Goal: Information Seeking & Learning: Check status

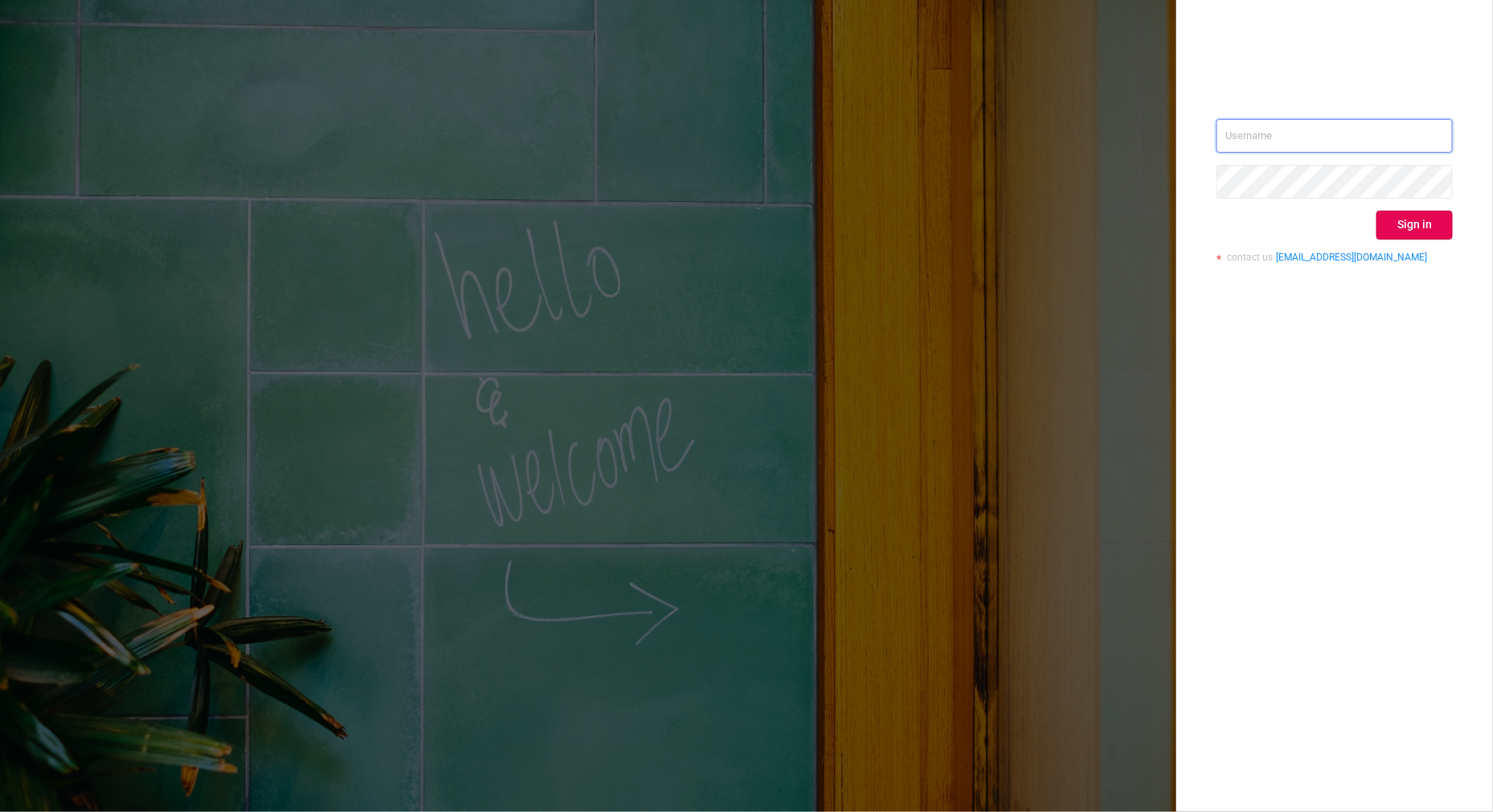
type input "[PERSON_NAME][EMAIL_ADDRESS][DOMAIN_NAME]"
click at [1420, 210] on button "Sign in" at bounding box center [1414, 225] width 76 height 29
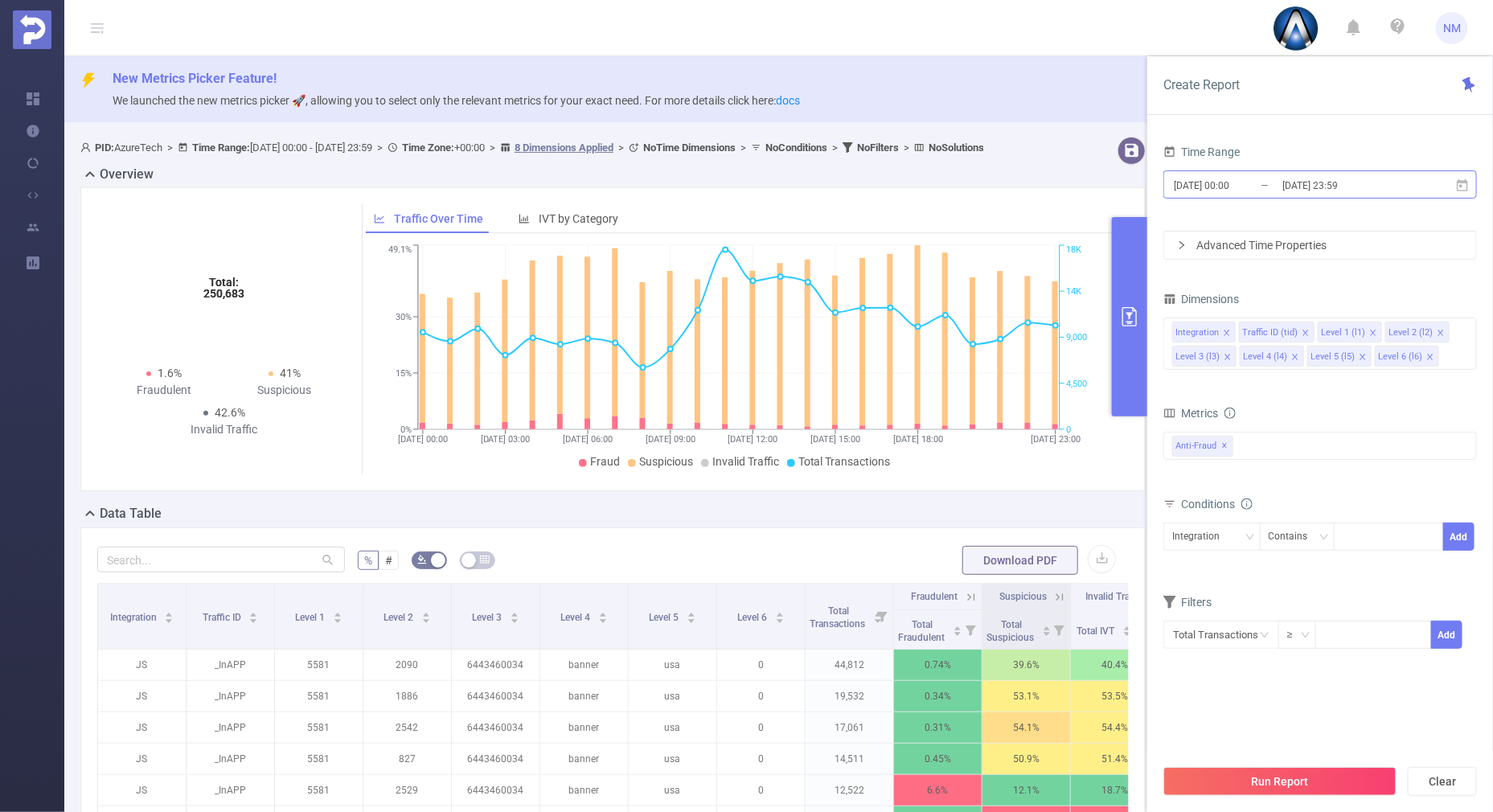
click at [1310, 184] on input "[DATE] 23:59" at bounding box center [1345, 185] width 130 height 21
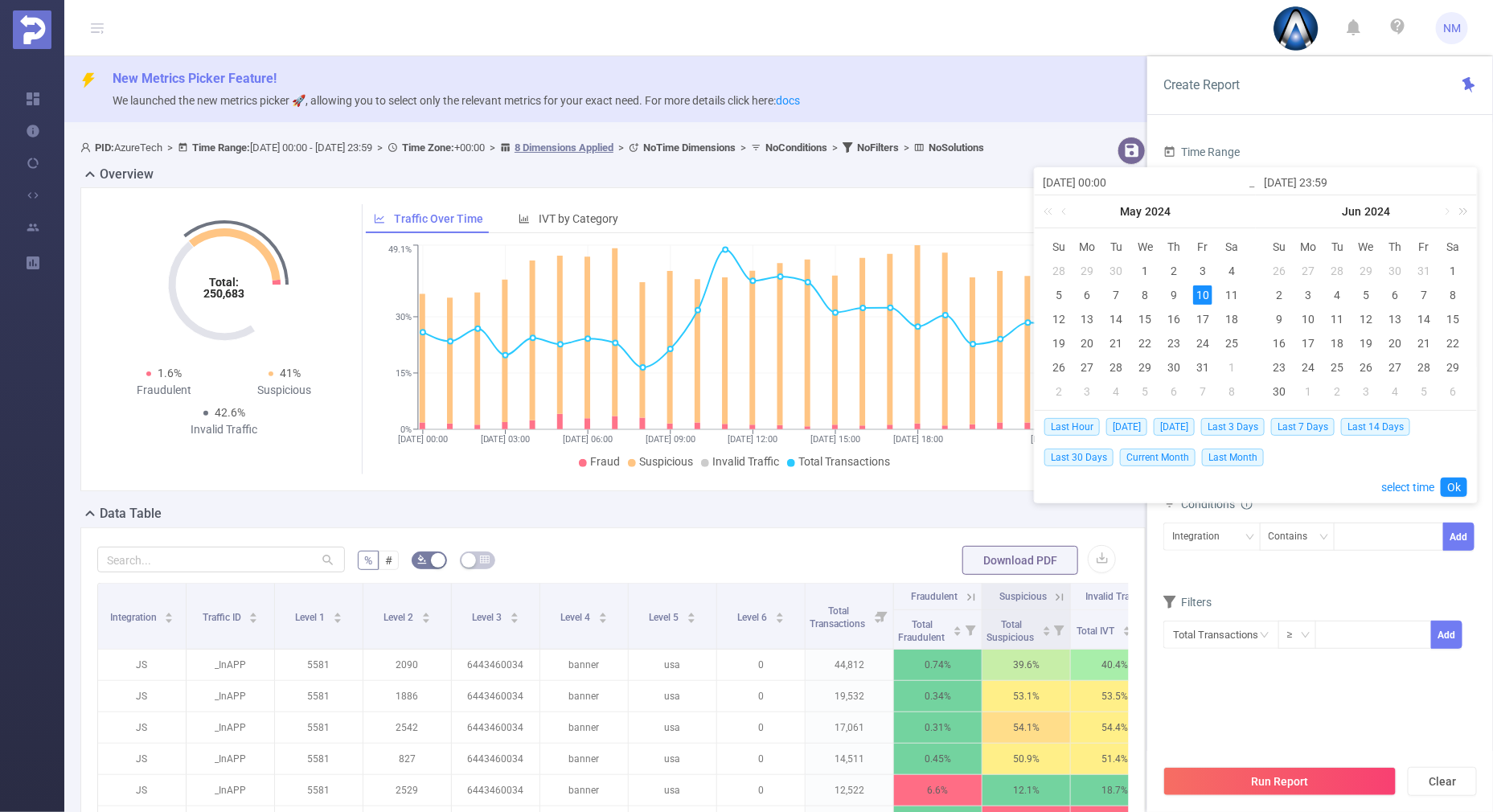
click at [1463, 210] on link at bounding box center [1461, 211] width 21 height 32
click at [1458, 215] on link at bounding box center [1461, 211] width 21 height 32
click at [1268, 208] on link at bounding box center [1272, 211] width 21 height 32
click at [1449, 209] on link at bounding box center [1446, 211] width 14 height 32
click at [1448, 207] on link at bounding box center [1446, 211] width 14 height 32
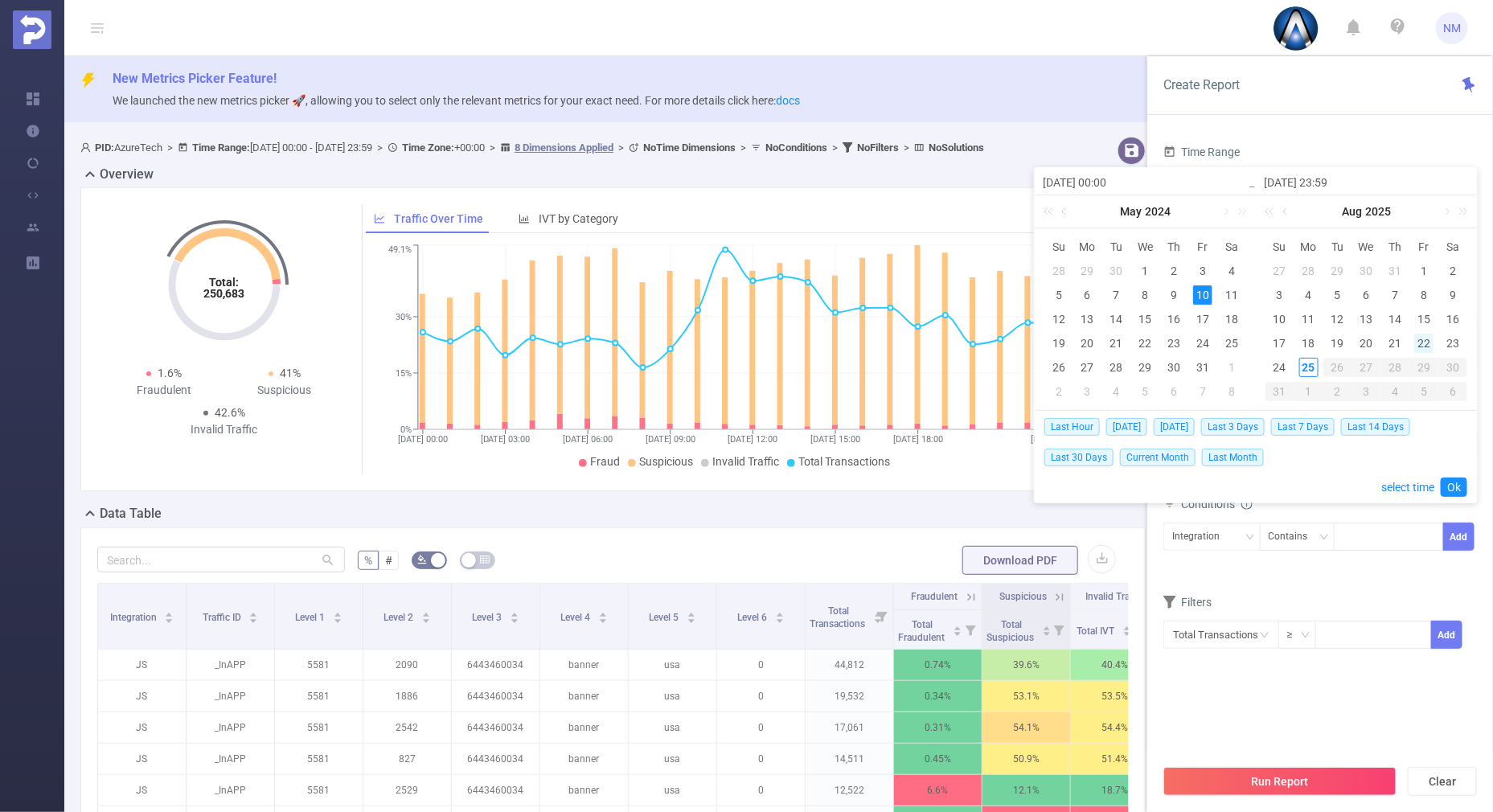
drag, startPoint x: 1448, startPoint y: 342, endPoint x: 1422, endPoint y: 350, distance: 27.2
click at [1449, 342] on div "23" at bounding box center [1454, 344] width 20 height 20
click at [1313, 372] on div "25" at bounding box center [1309, 368] width 20 height 20
type input "[DATE] 00:00"
type input "[DATE] 23:59"
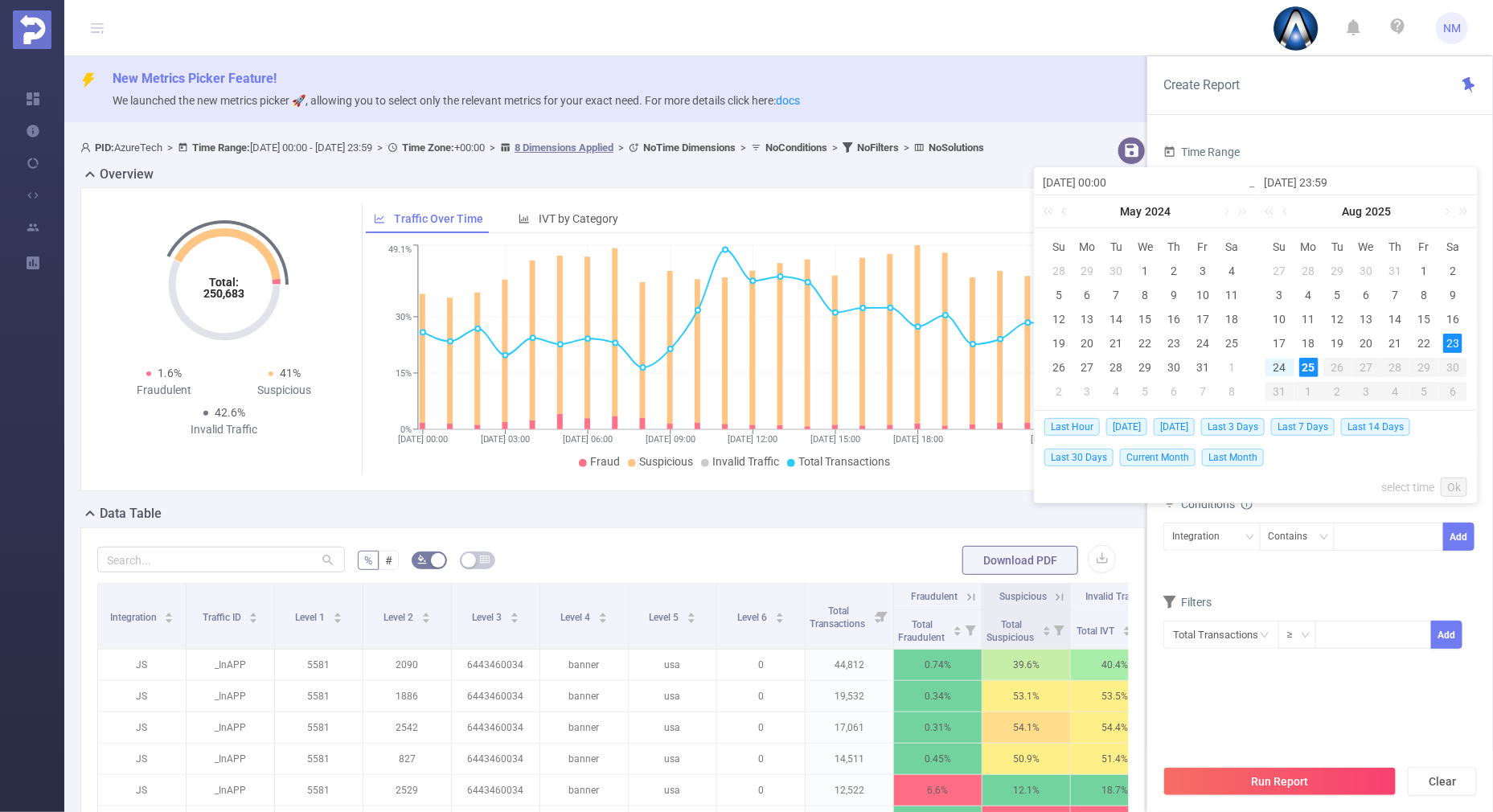
type input "[DATE] 00:00"
type input "[DATE] 23:59"
click at [1460, 477] on link "Ok" at bounding box center [1454, 487] width 27 height 20
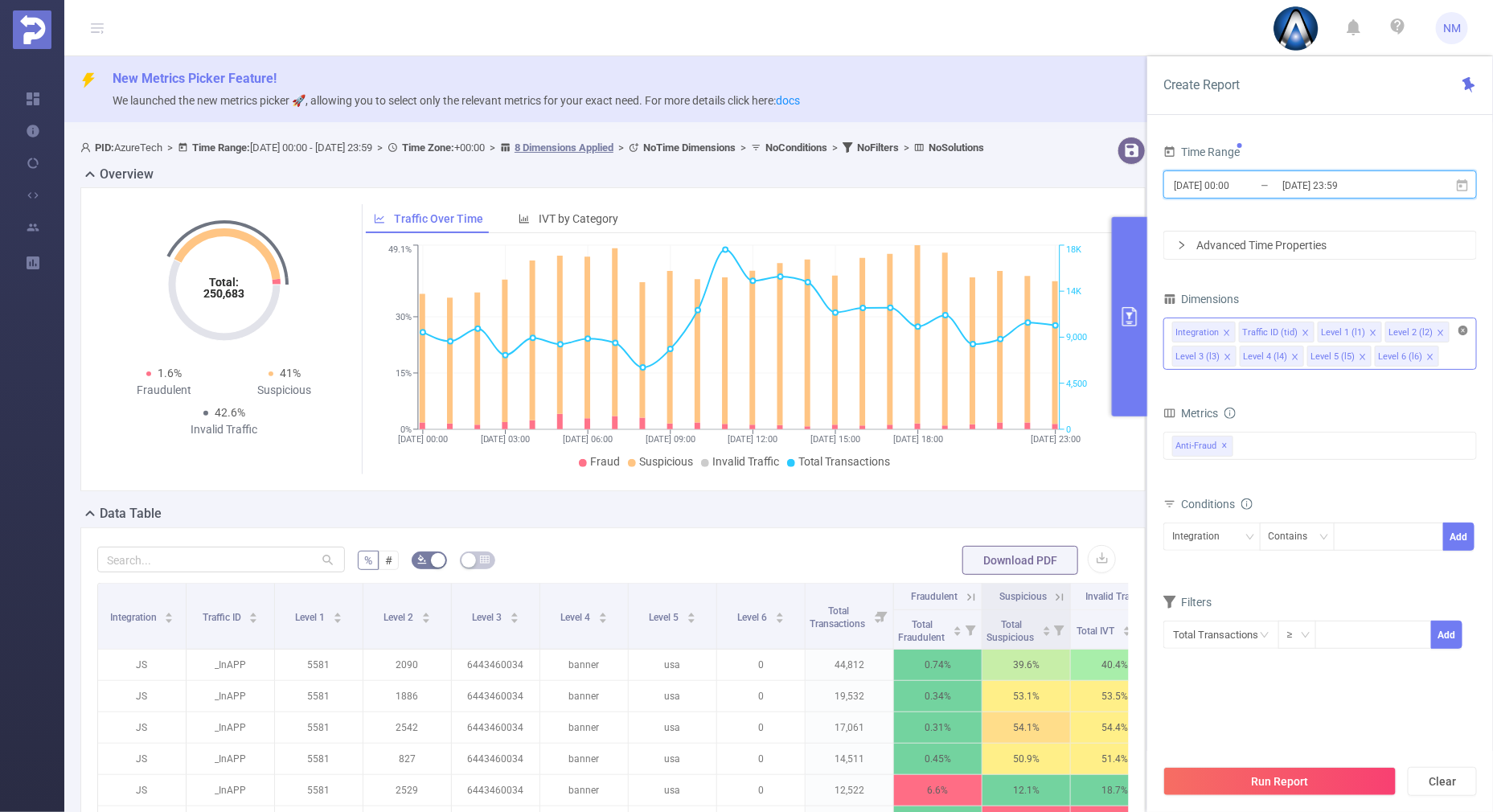
click at [1463, 329] on icon "icon: close-circle" at bounding box center [1463, 330] width 10 height 10
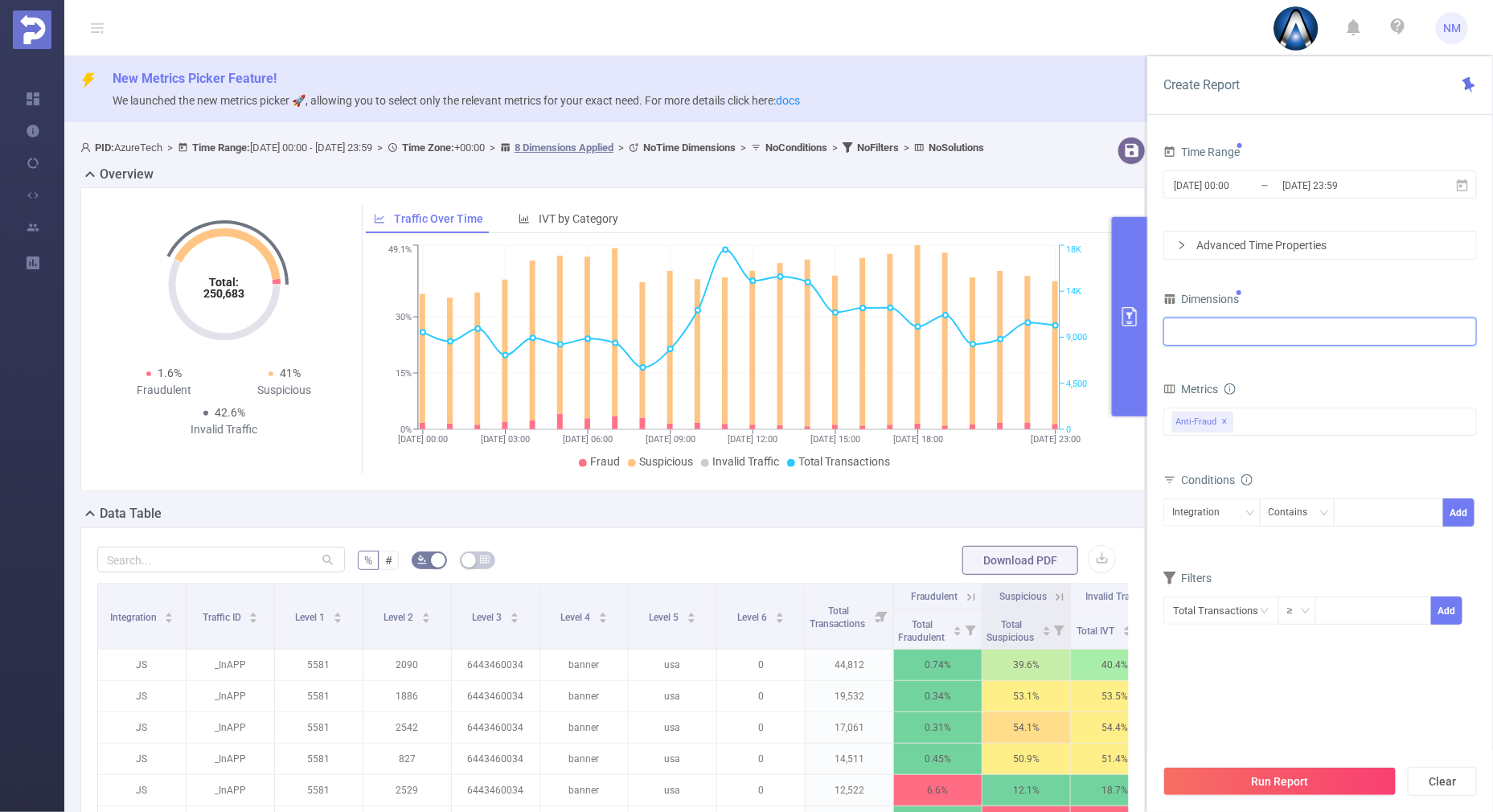
click at [1273, 328] on div at bounding box center [1320, 332] width 296 height 27
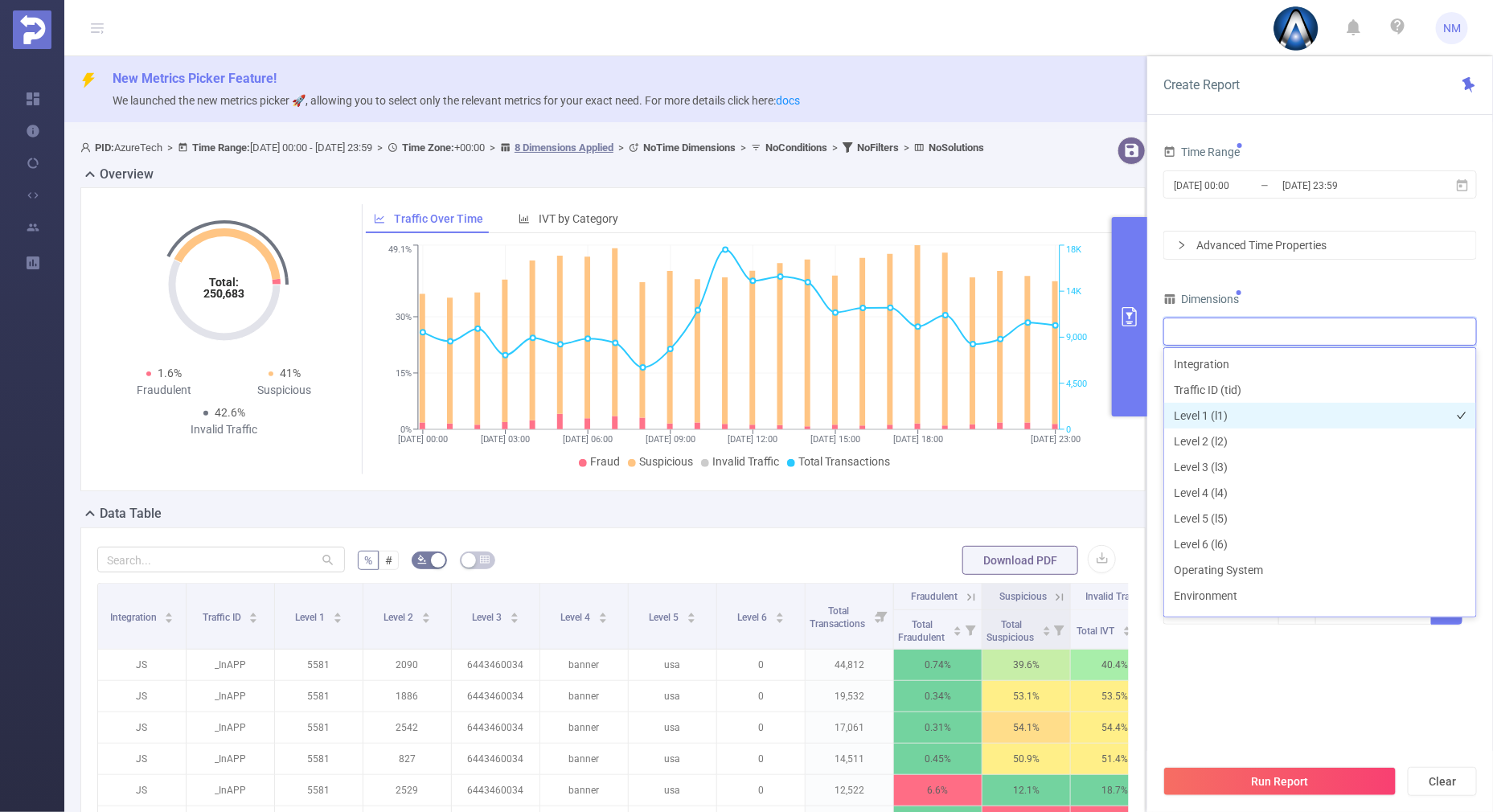
click at [1231, 420] on li "Level 1 (l1)" at bounding box center [1320, 415] width 312 height 26
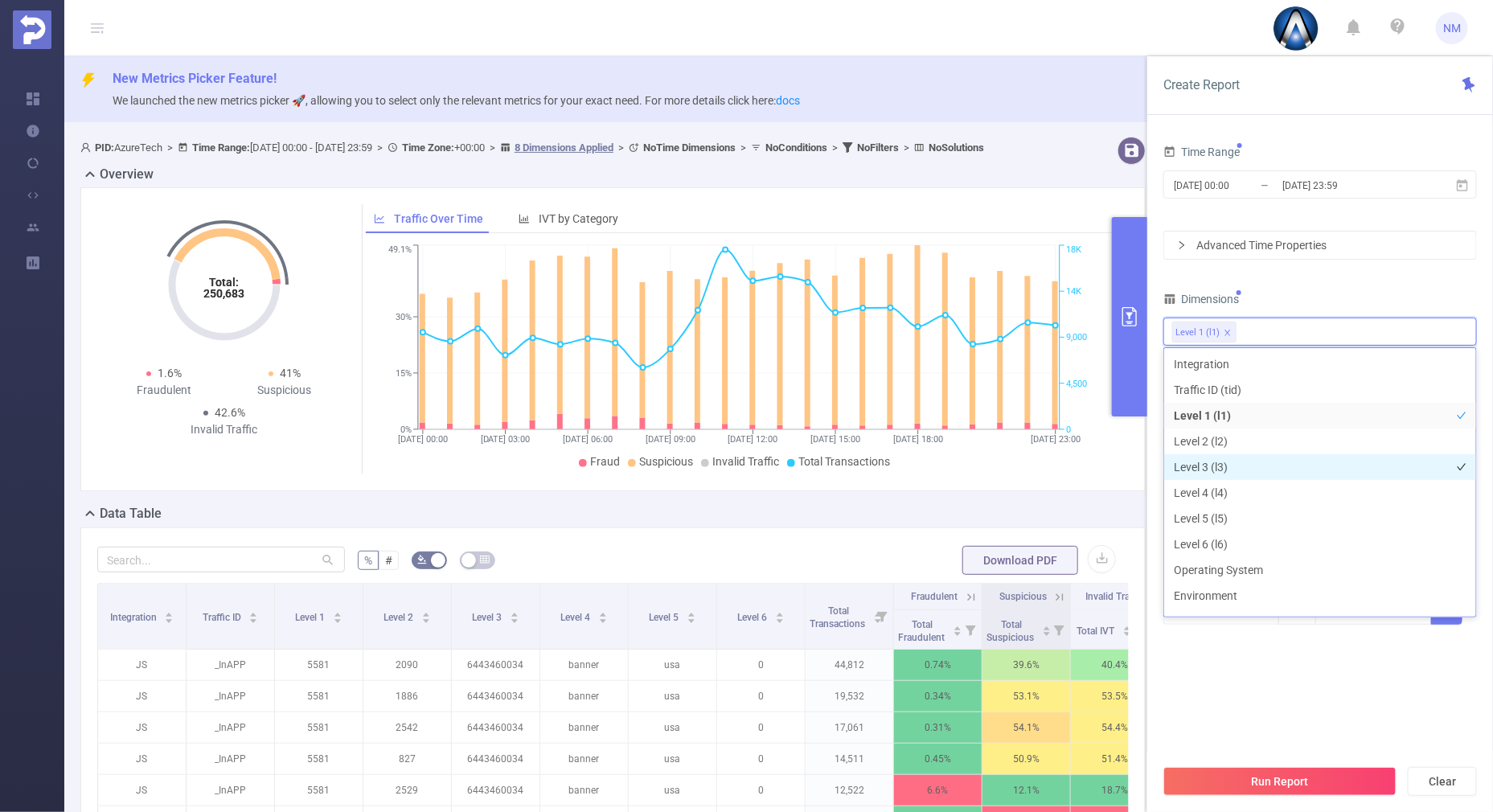
click at [1215, 460] on li "Level 3 (l3)" at bounding box center [1320, 466] width 312 height 26
click at [1317, 285] on div "Time Range [DATE] 00:00 _ [DATE] 23:59 Advanced Time Properties Dimensions Leve…" at bounding box center [1320, 393] width 313 height 505
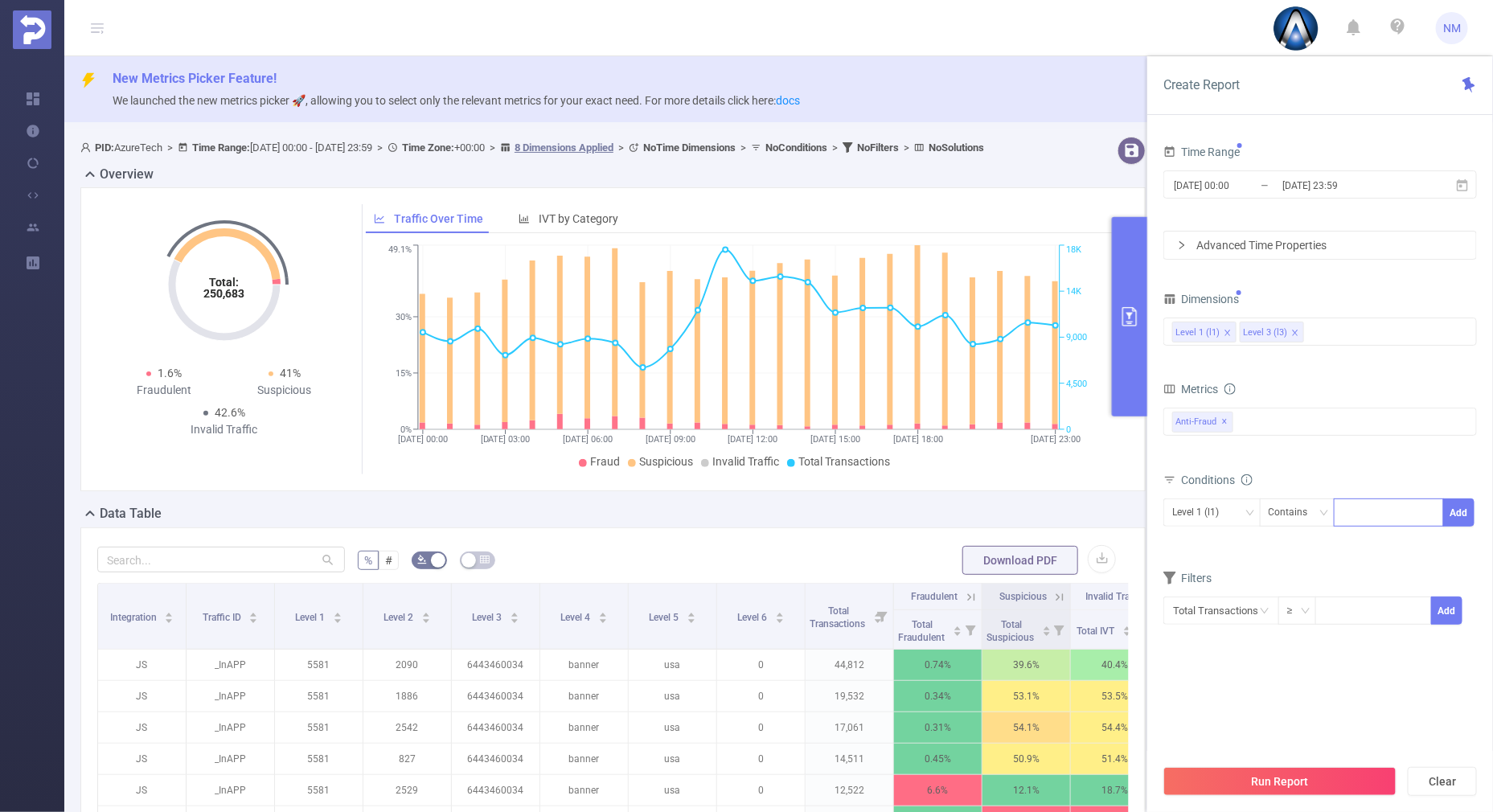
click at [1367, 501] on div at bounding box center [1388, 513] width 92 height 27
type input "22045"
click at [1458, 501] on button "Add" at bounding box center [1459, 512] width 31 height 28
click at [1210, 510] on div "Level 3 (l3)" at bounding box center [1201, 513] width 58 height 27
click at [1208, 547] on li "Level 1 (l1)" at bounding box center [1212, 543] width 98 height 26
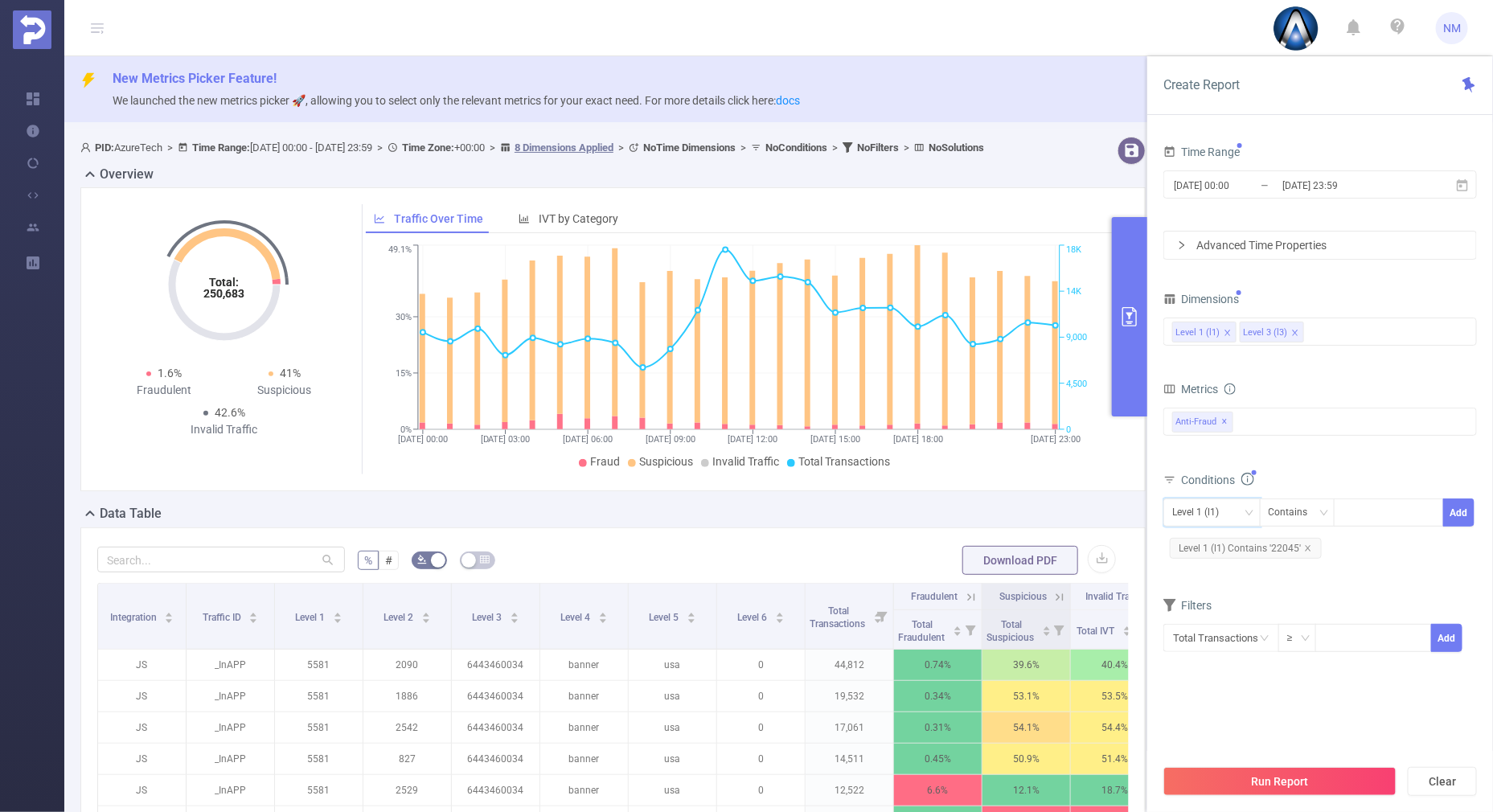
click at [1305, 462] on div "Metrics Total General IVT Data Centers Disclosed Bots Known Crawlers Irregular …" at bounding box center [1320, 423] width 313 height 90
click at [1279, 775] on button "Run Report" at bounding box center [1280, 782] width 233 height 29
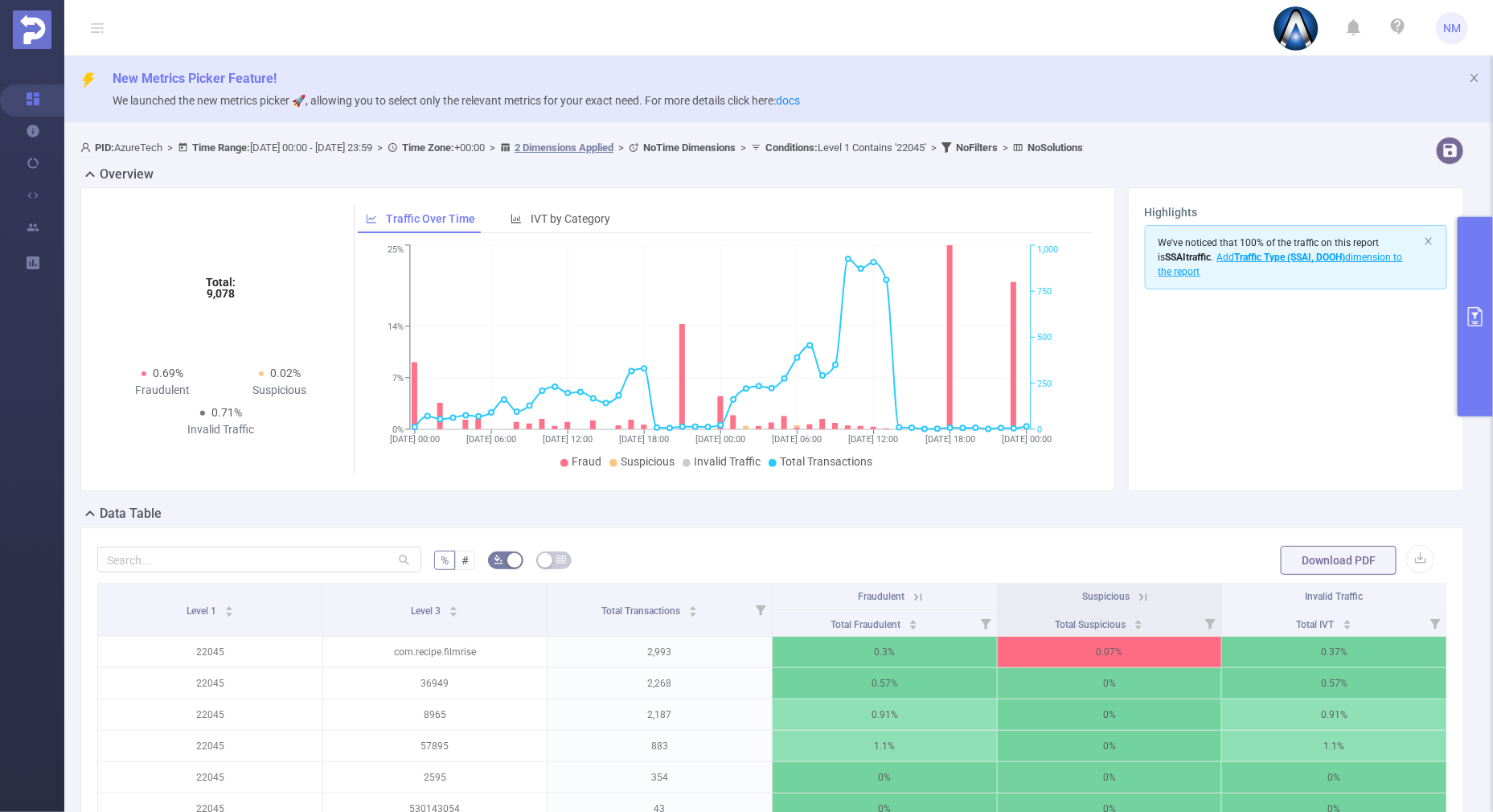
click at [1137, 599] on icon at bounding box center [1144, 597] width 14 height 14
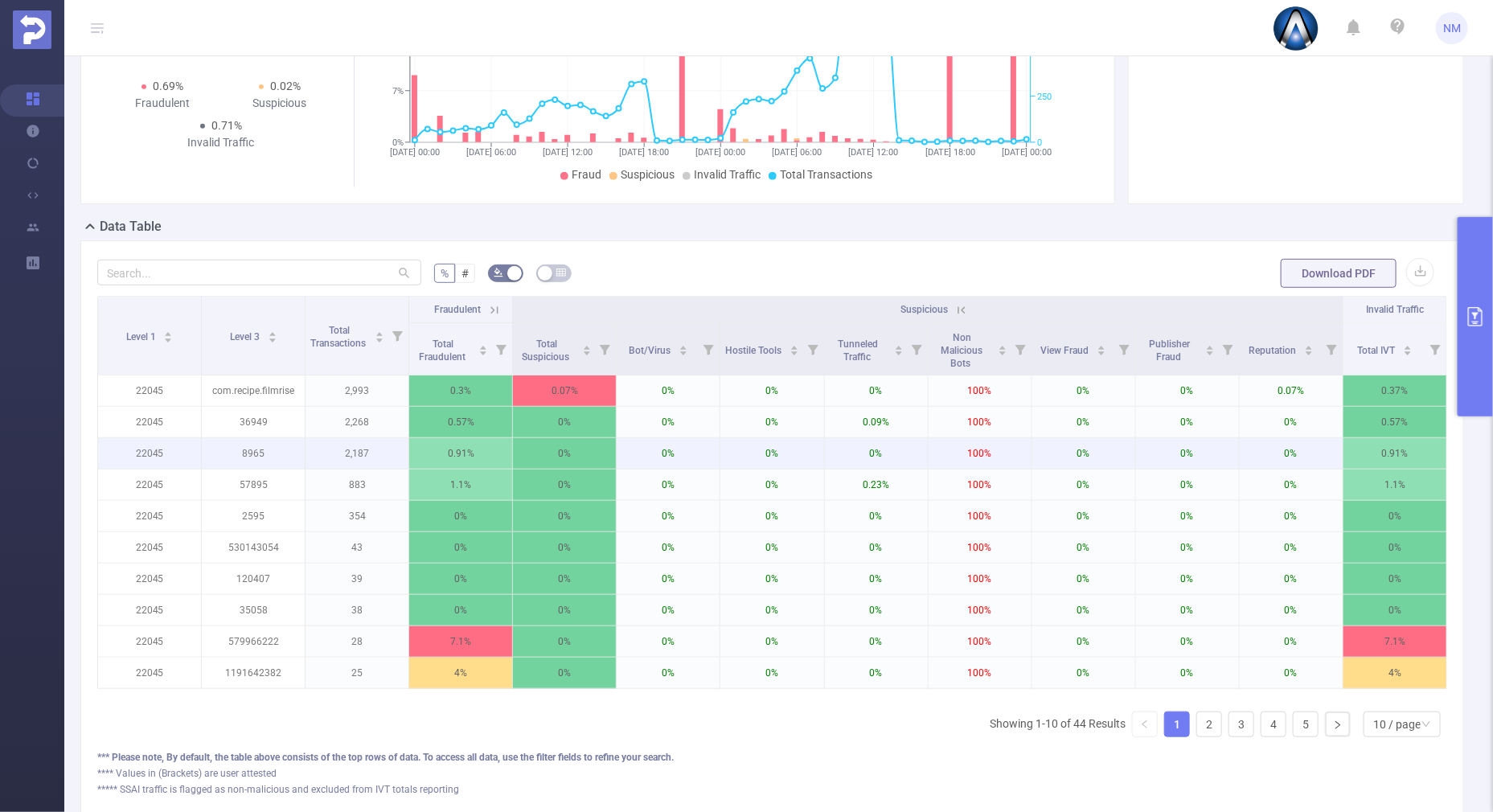
scroll to position [401, 0]
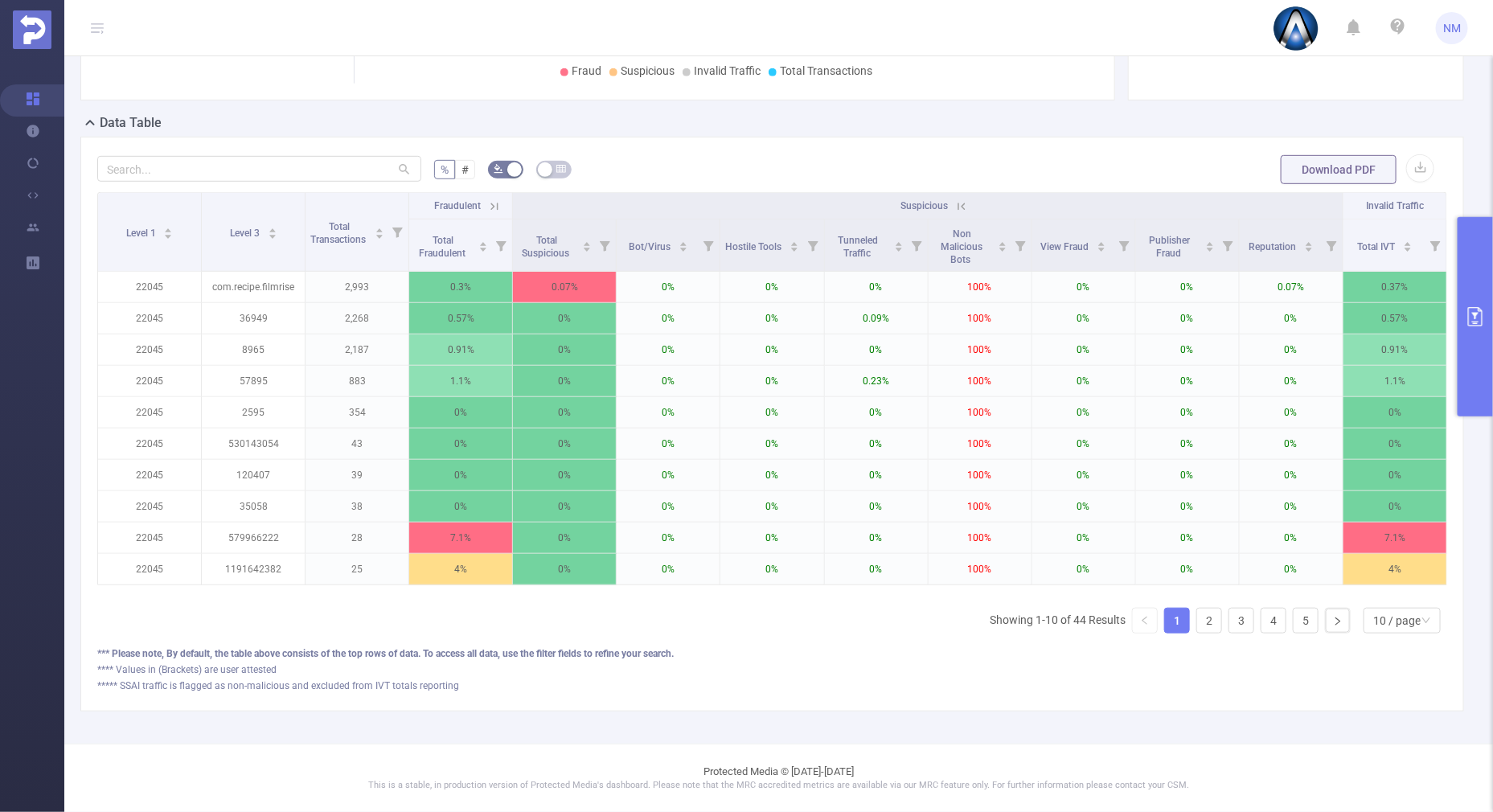
click at [1373, 635] on div "Level 1 Level 3 Total Transactions Fraudulent Suspicious Invalid Traffic Total …" at bounding box center [772, 419] width 1350 height 454
click at [1382, 622] on div "10 / page" at bounding box center [1396, 620] width 47 height 24
click at [1377, 544] on li "30 / page" at bounding box center [1388, 553] width 77 height 26
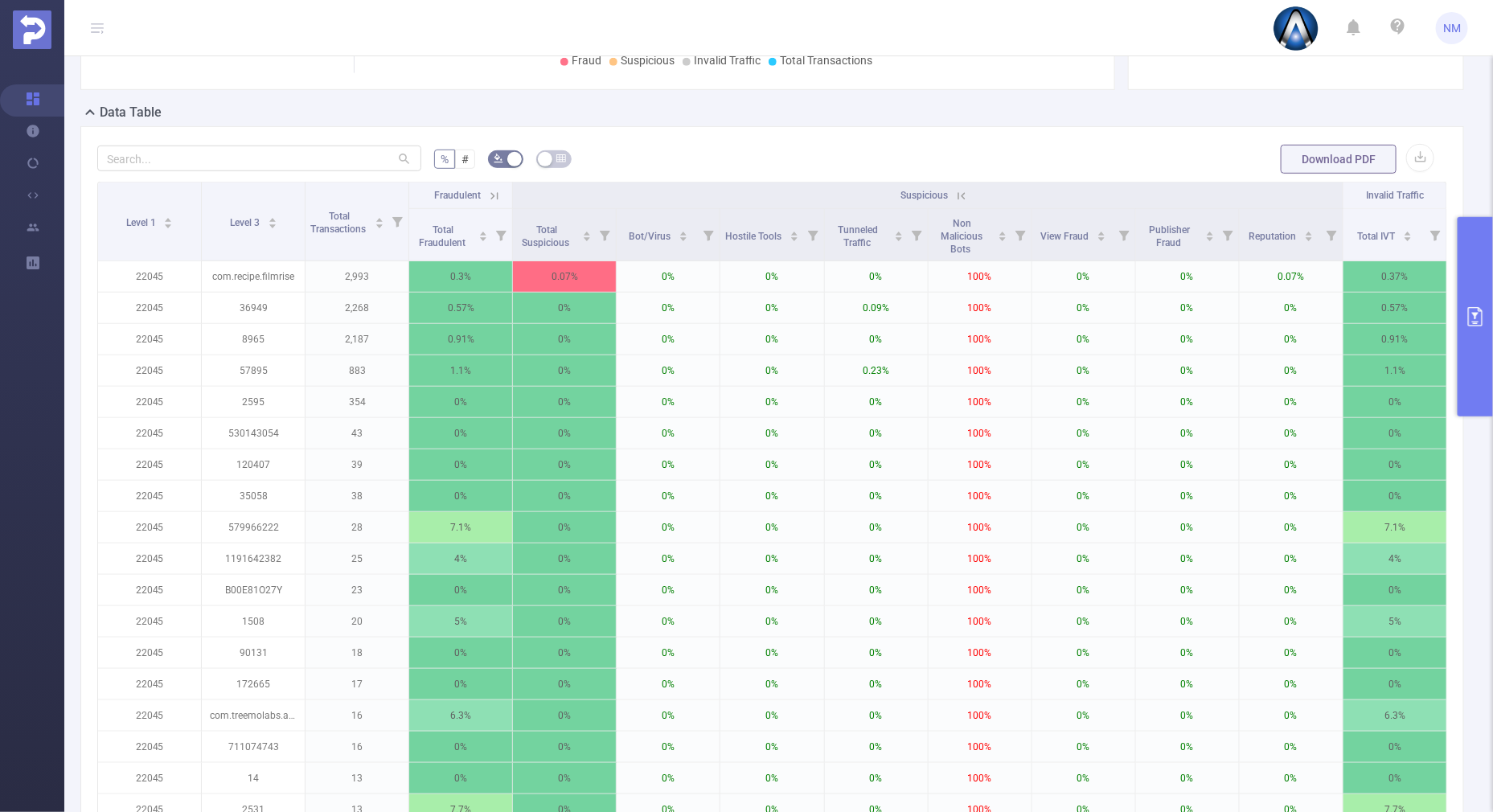
click at [955, 189] on icon at bounding box center [962, 196] width 14 height 14
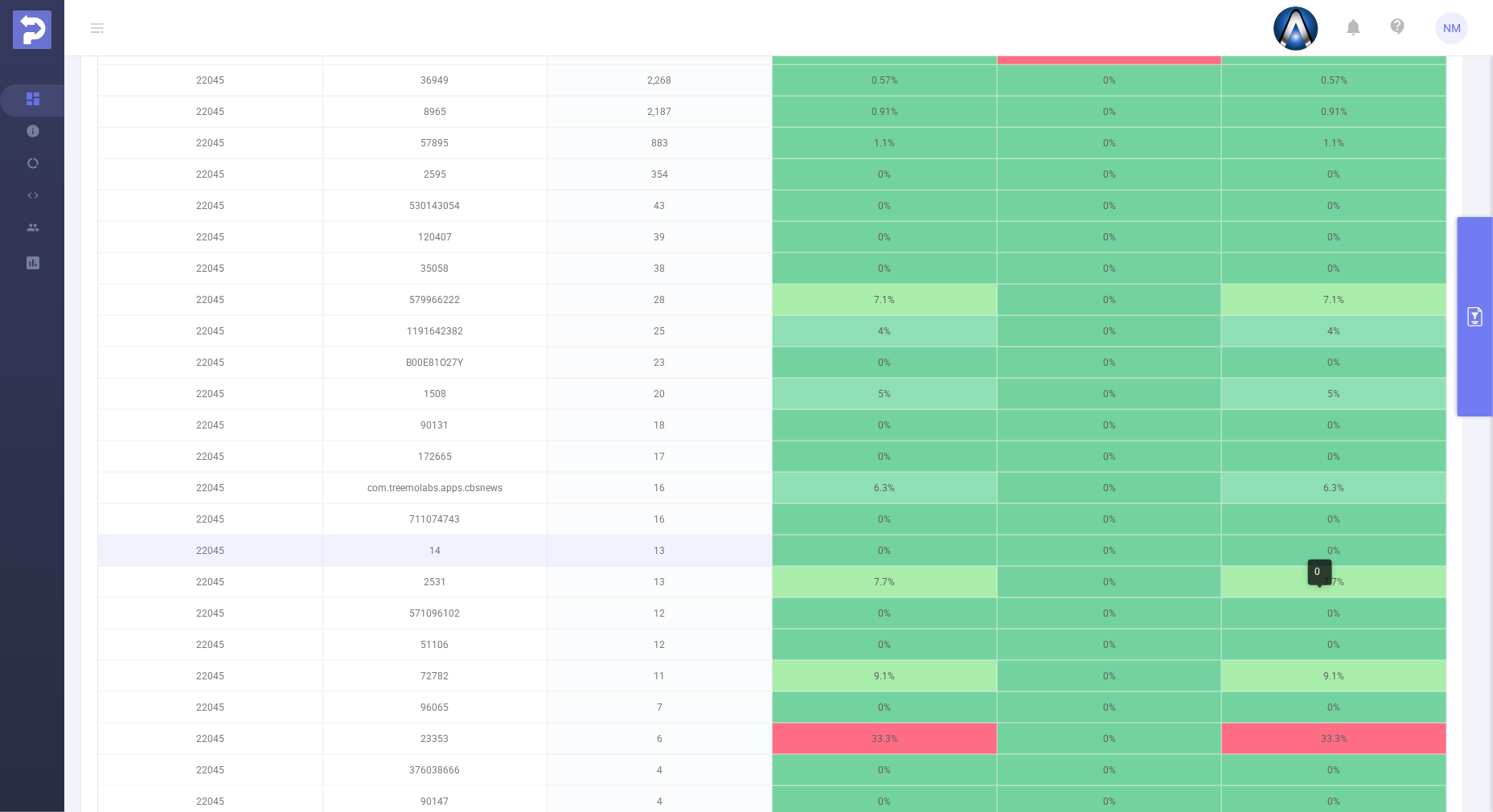
scroll to position [201, 0]
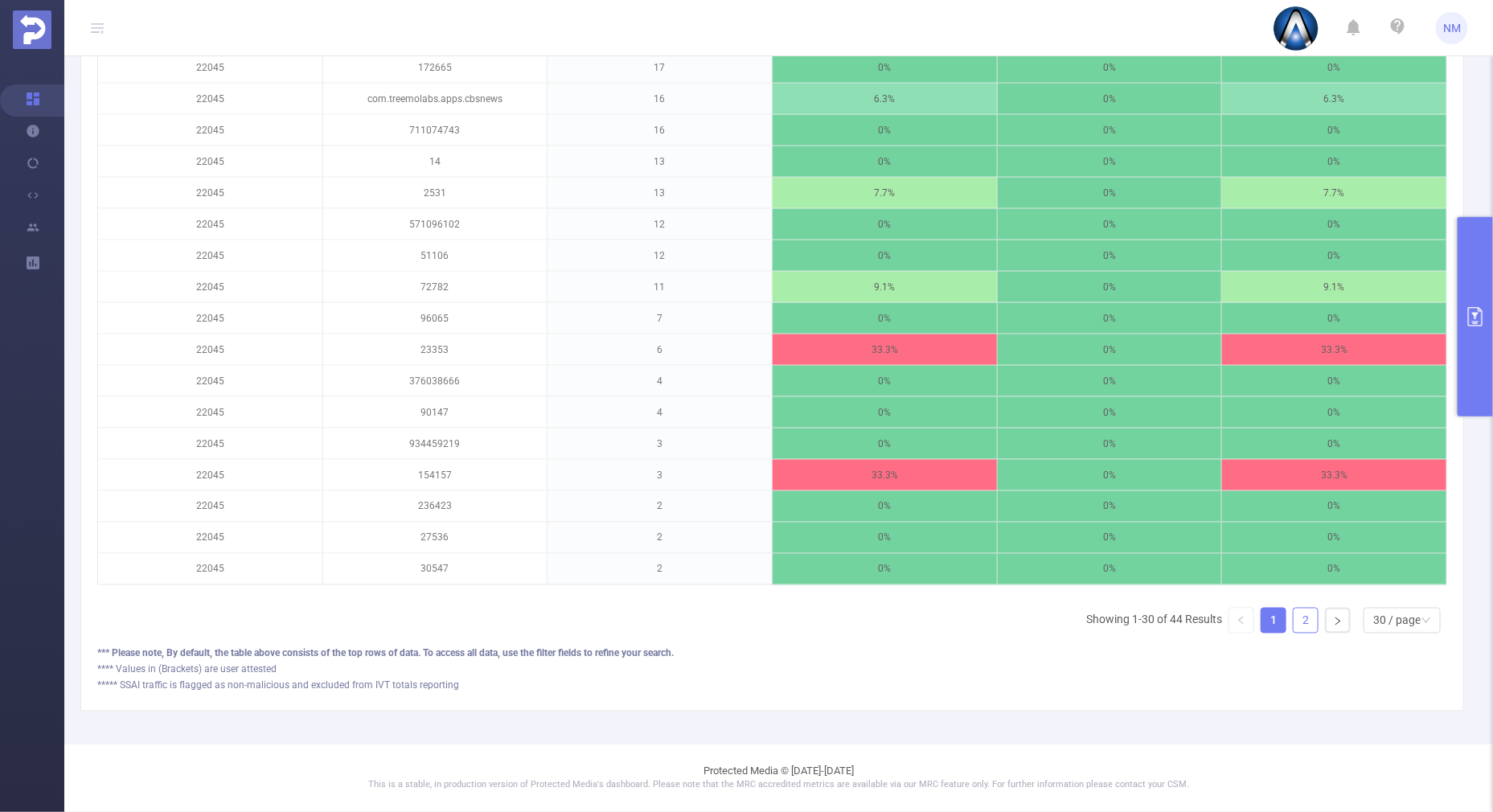
click at [1294, 610] on link "2" at bounding box center [1306, 620] width 24 height 24
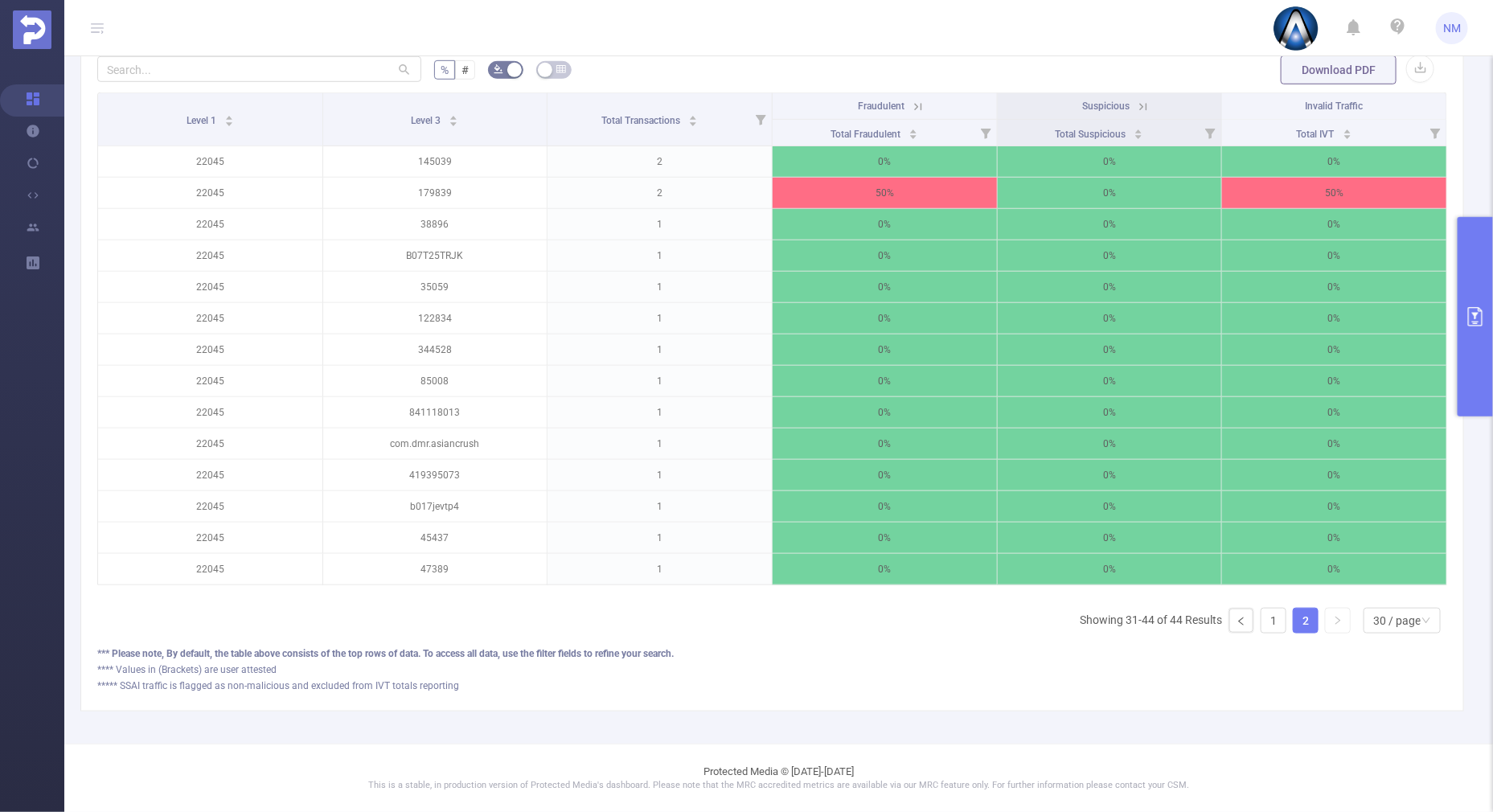
scroll to position [502, 0]
click at [1237, 620] on icon "icon: left" at bounding box center [1241, 621] width 10 height 10
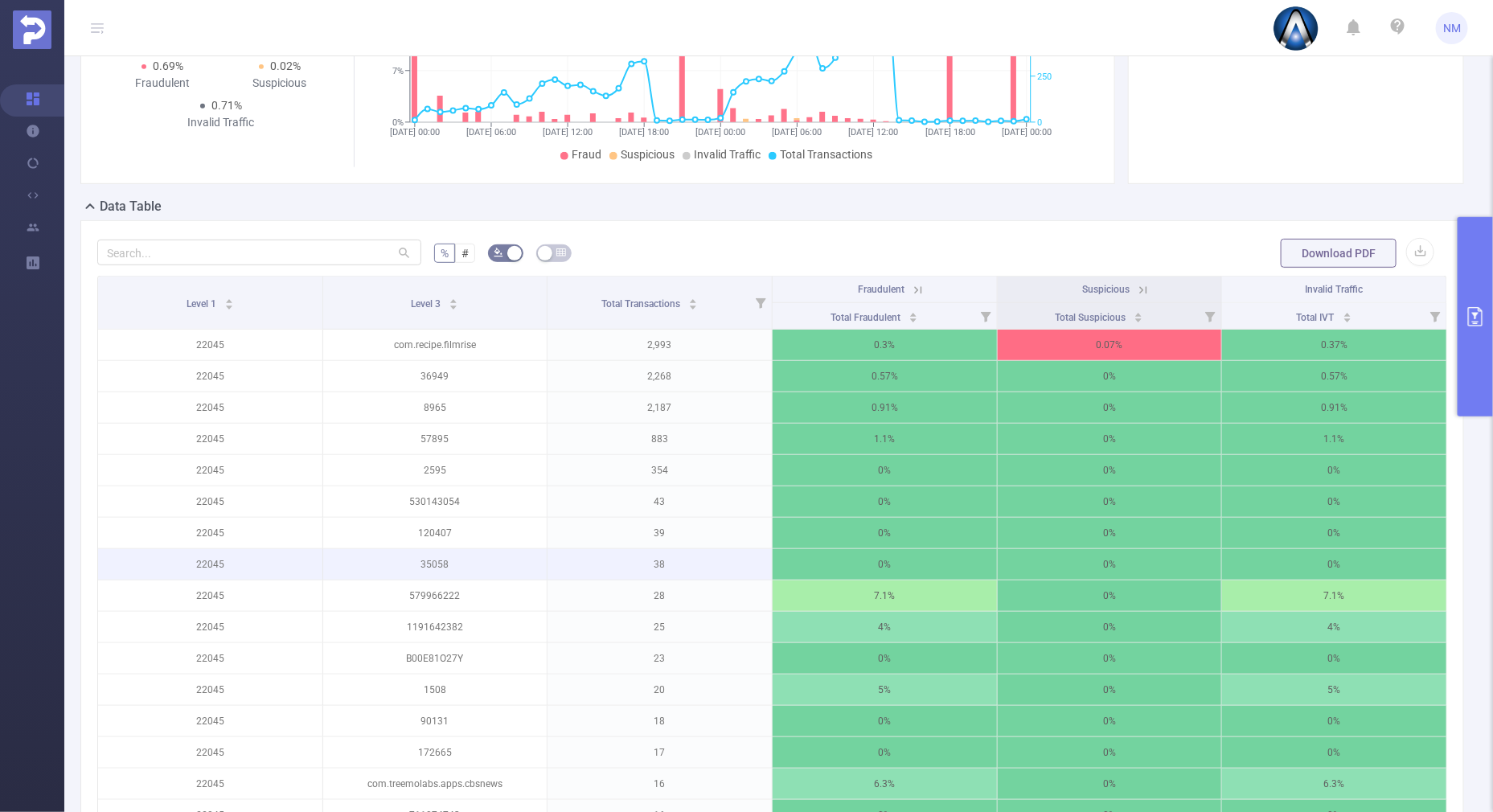
scroll to position [401, 0]
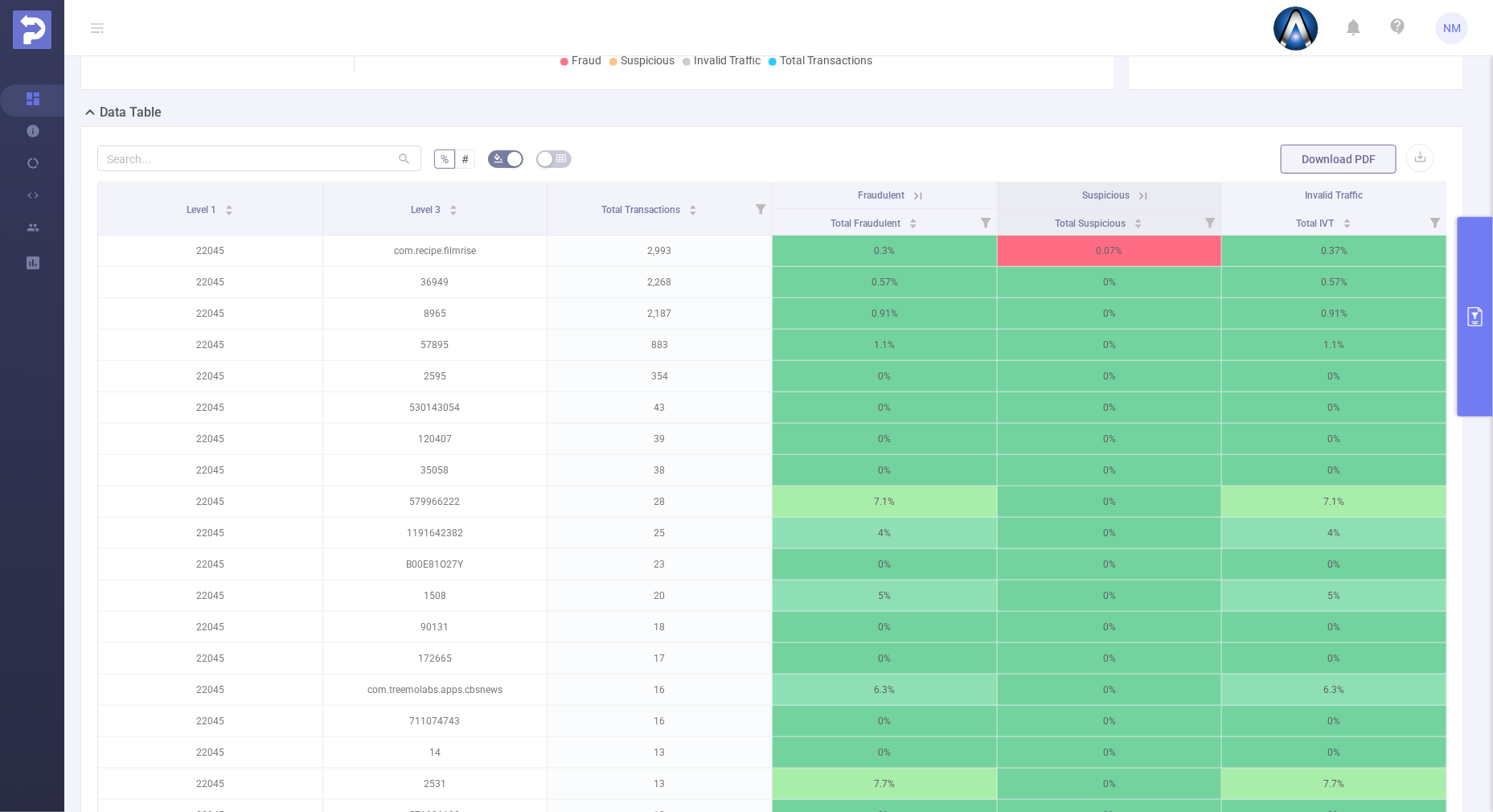
click at [1137, 191] on icon at bounding box center [1144, 196] width 14 height 14
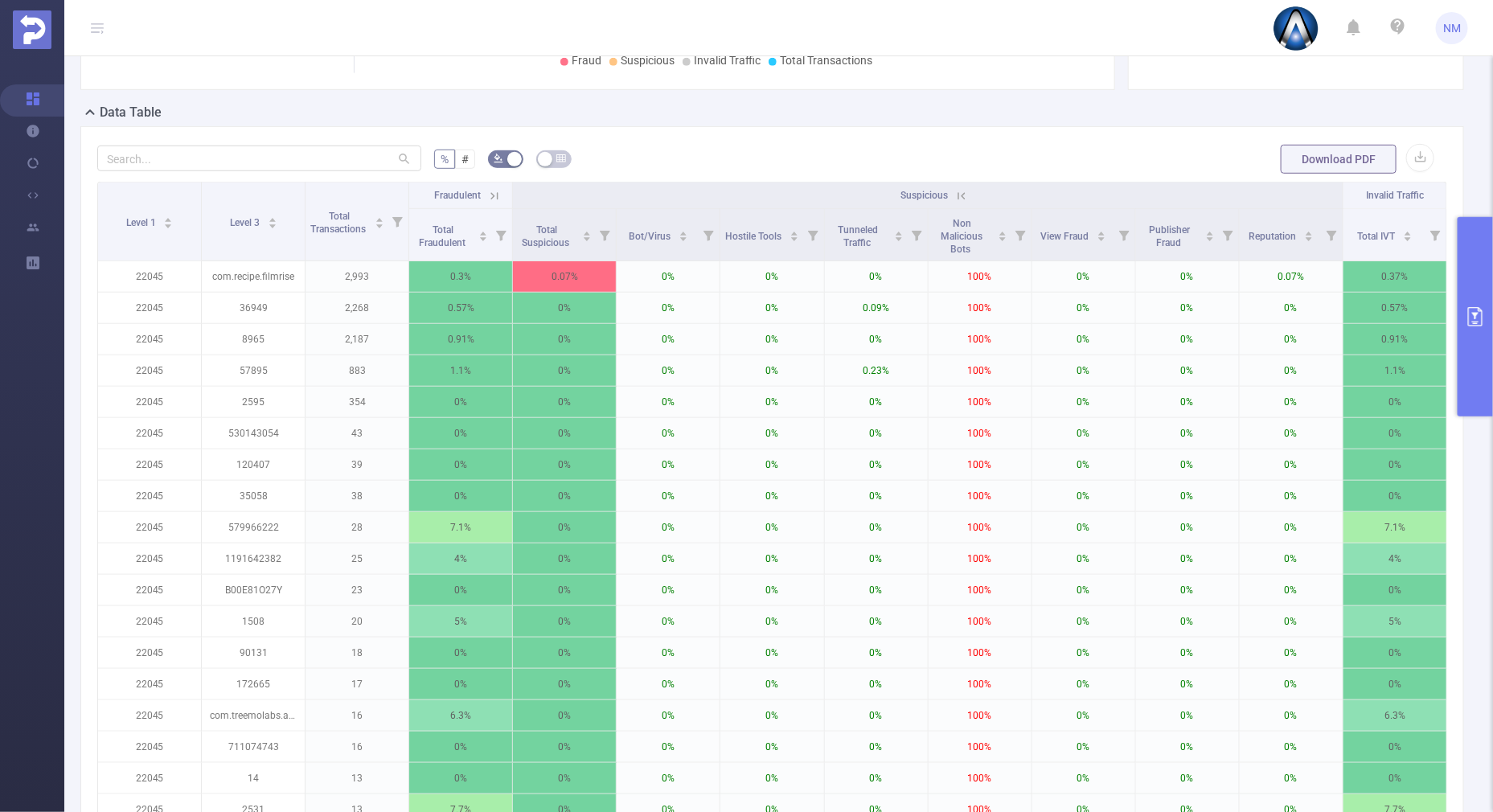
click at [1473, 346] on button "primary" at bounding box center [1476, 316] width 36 height 200
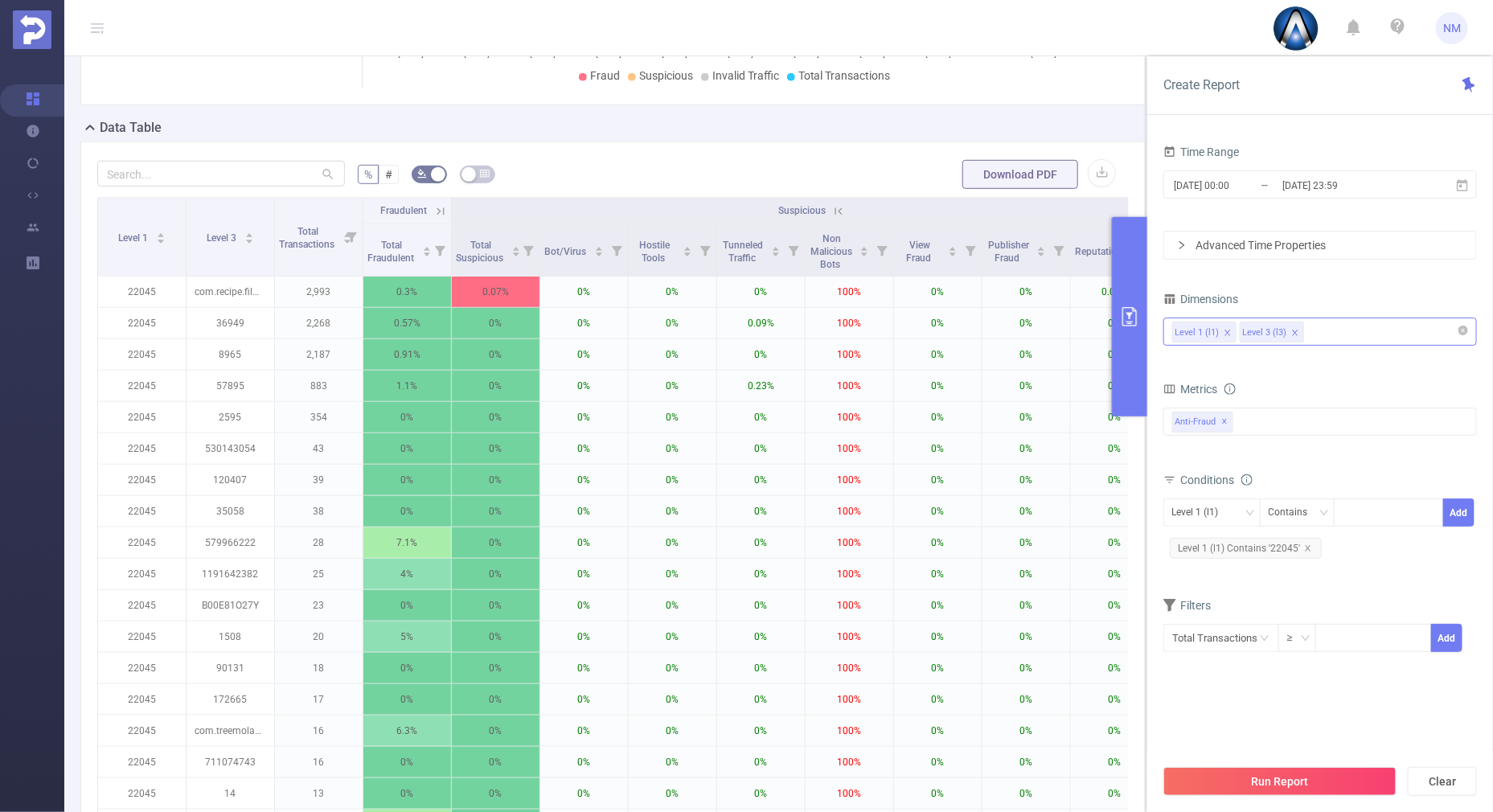
click at [1320, 327] on div "Level 1 (l1) Level 3 (l3)" at bounding box center [1320, 332] width 296 height 27
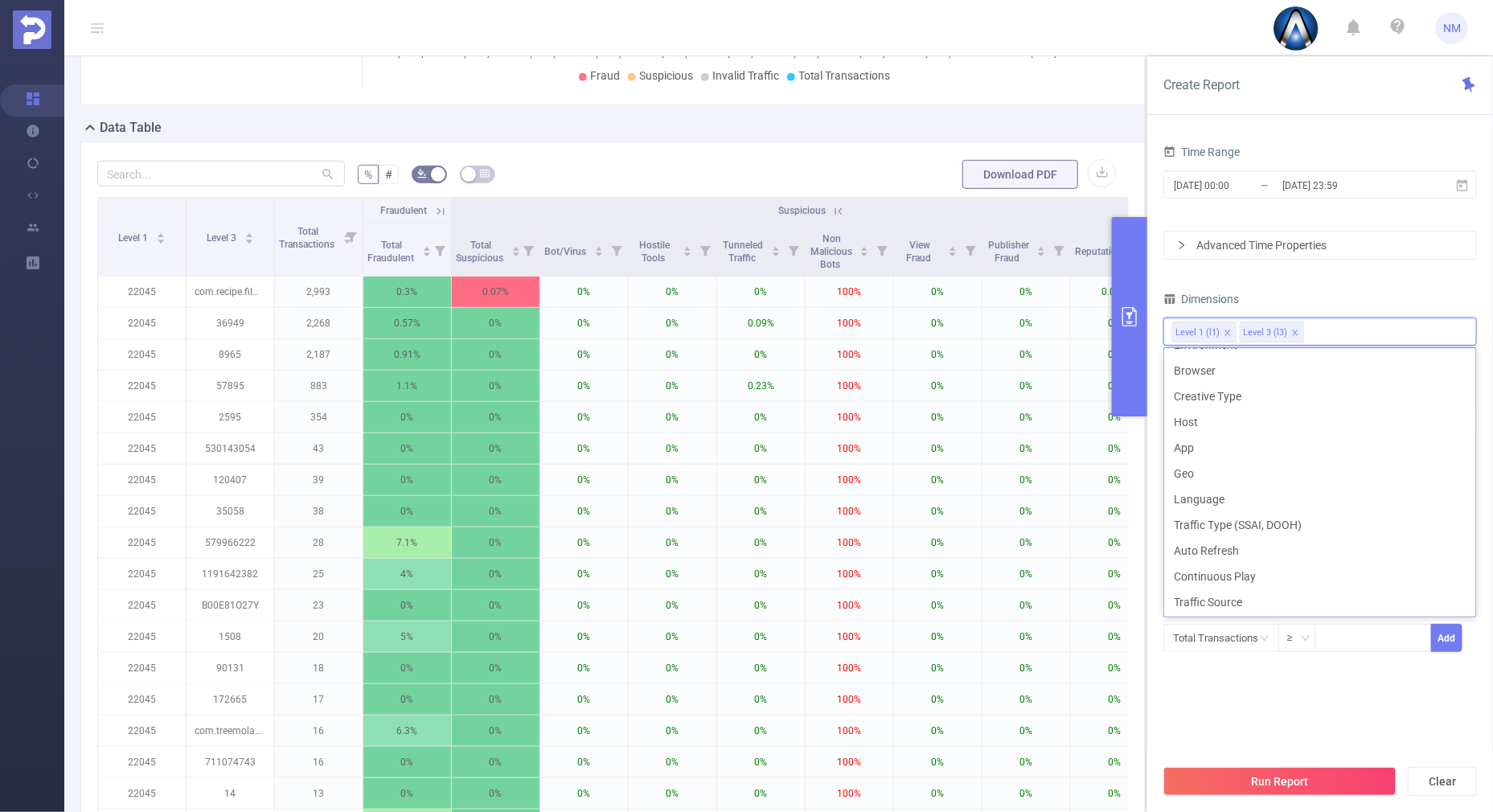
scroll to position [252, 0]
click at [1286, 513] on li "Traffic Type (SSAI, DOOH)" at bounding box center [1320, 524] width 312 height 26
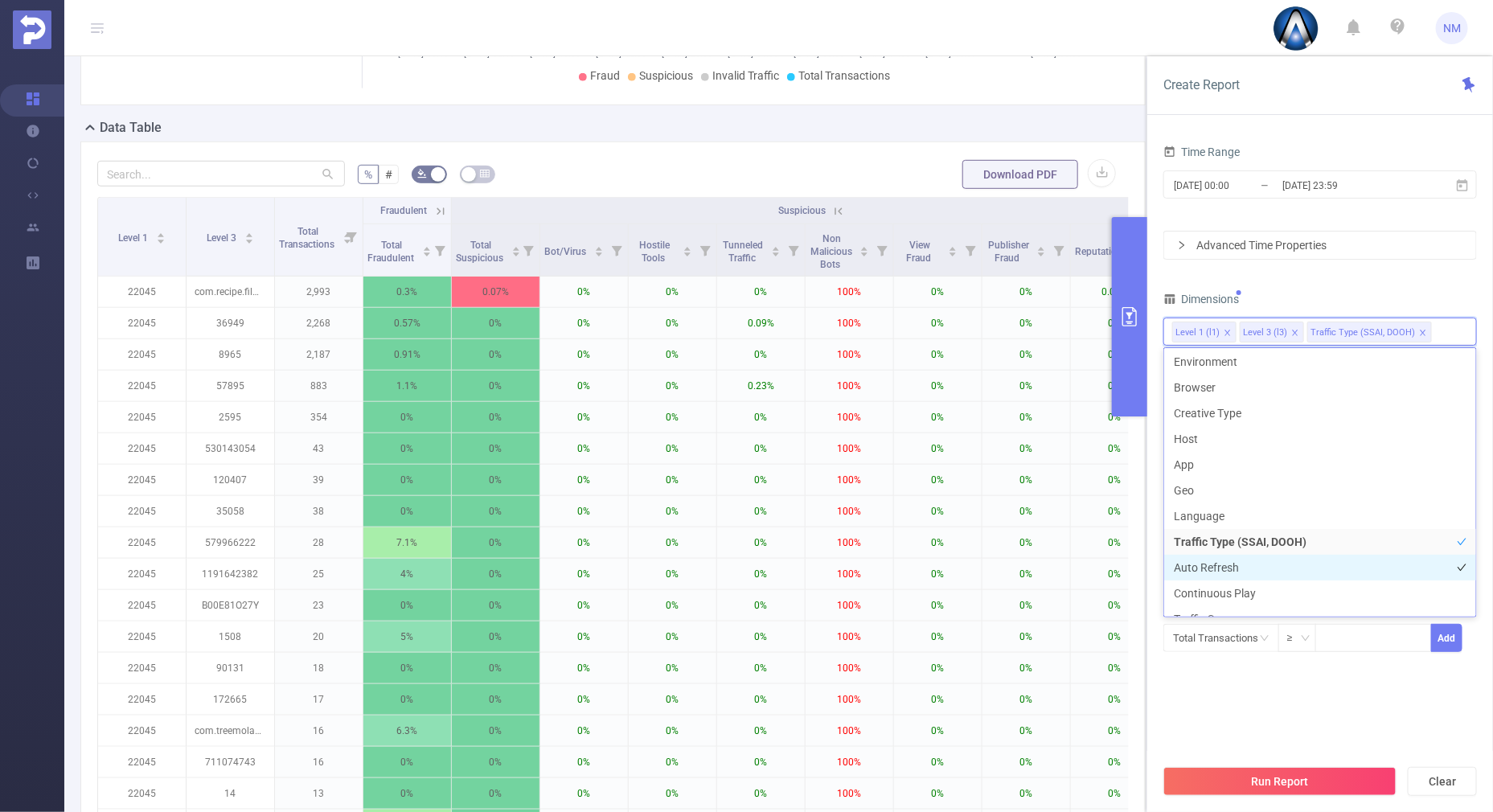
scroll to position [249, 0]
click at [1290, 783] on button "Run Report" at bounding box center [1280, 782] width 233 height 29
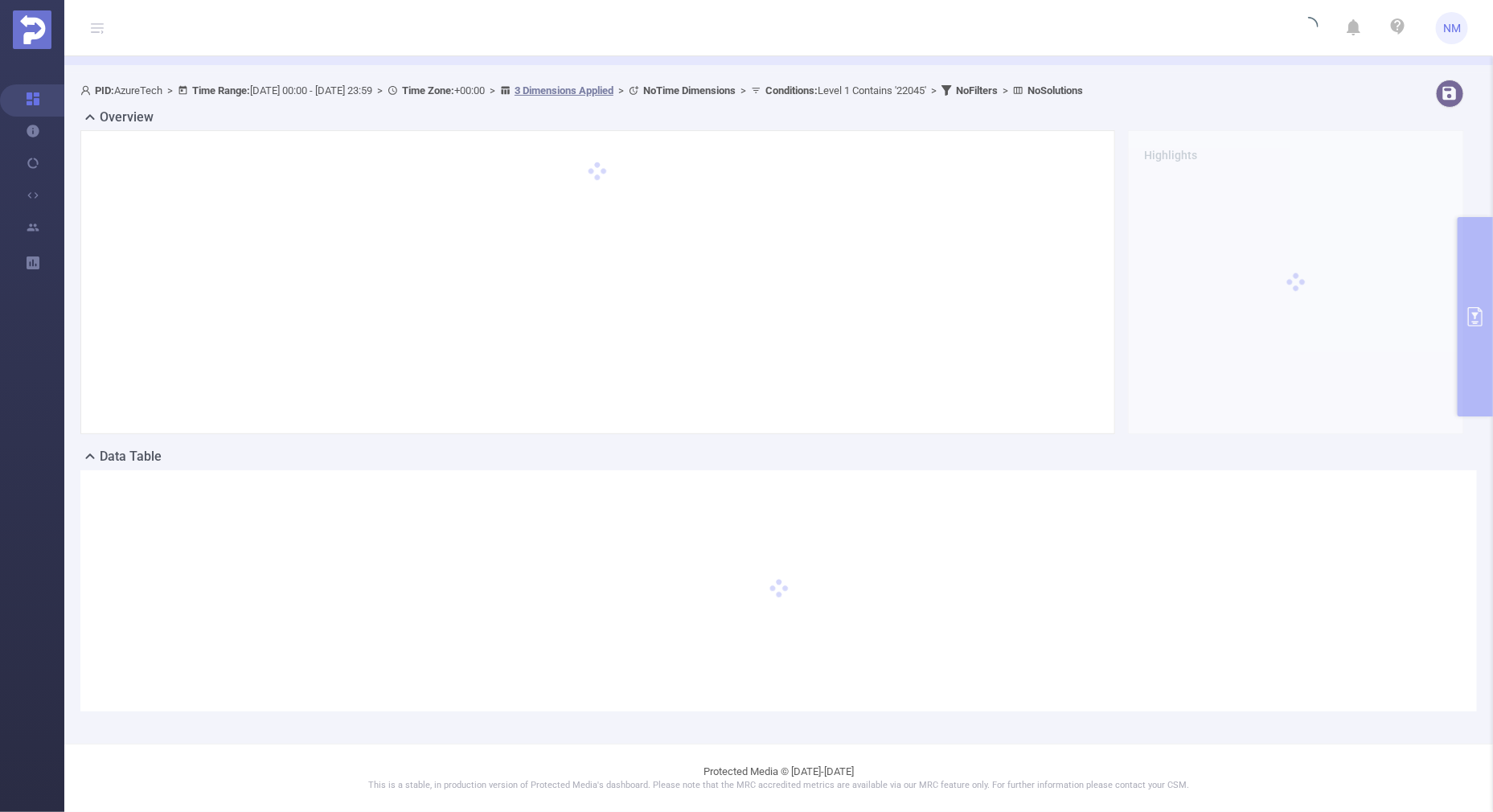
scroll to position [56, 0]
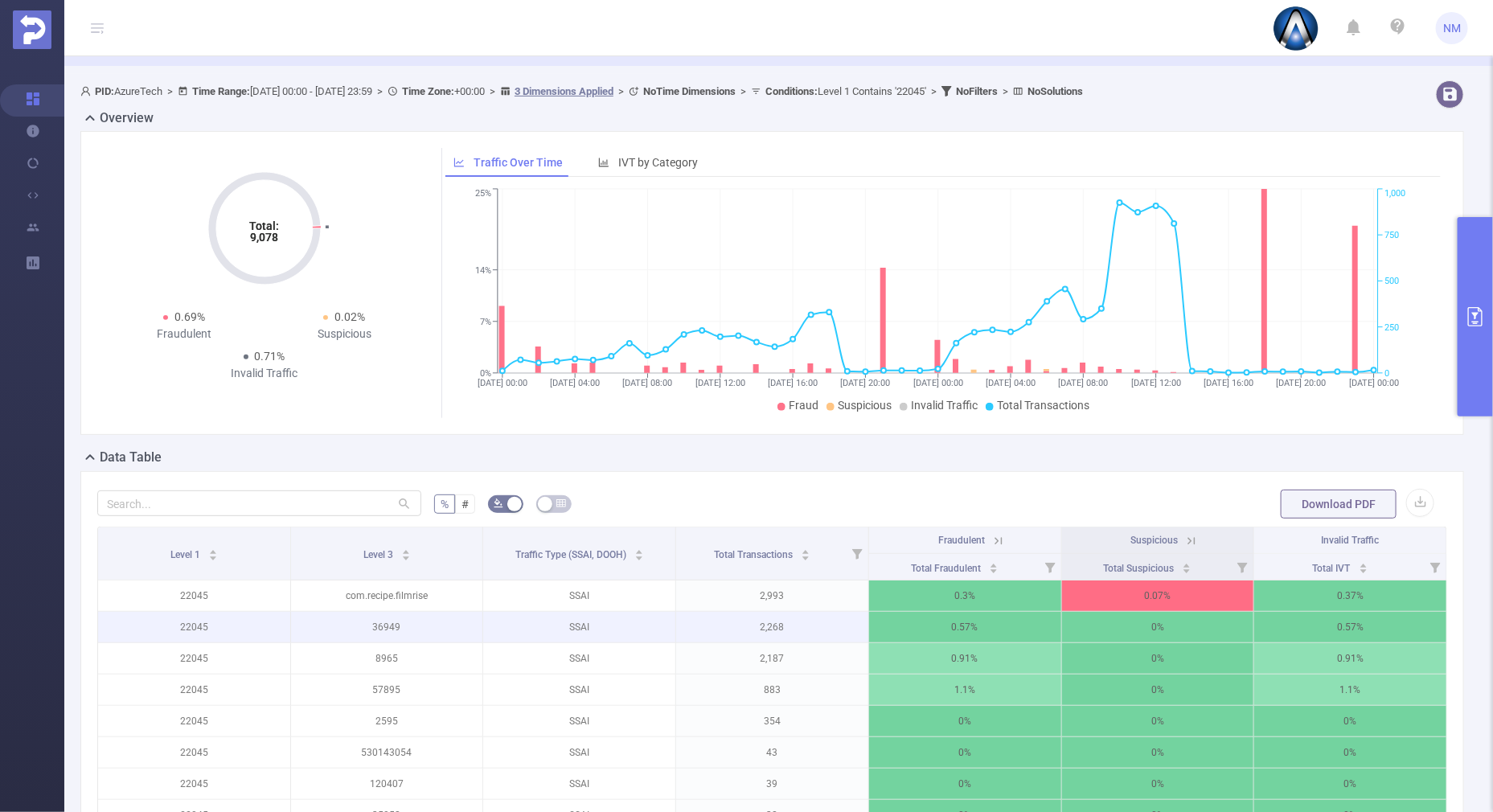
scroll to position [357, 0]
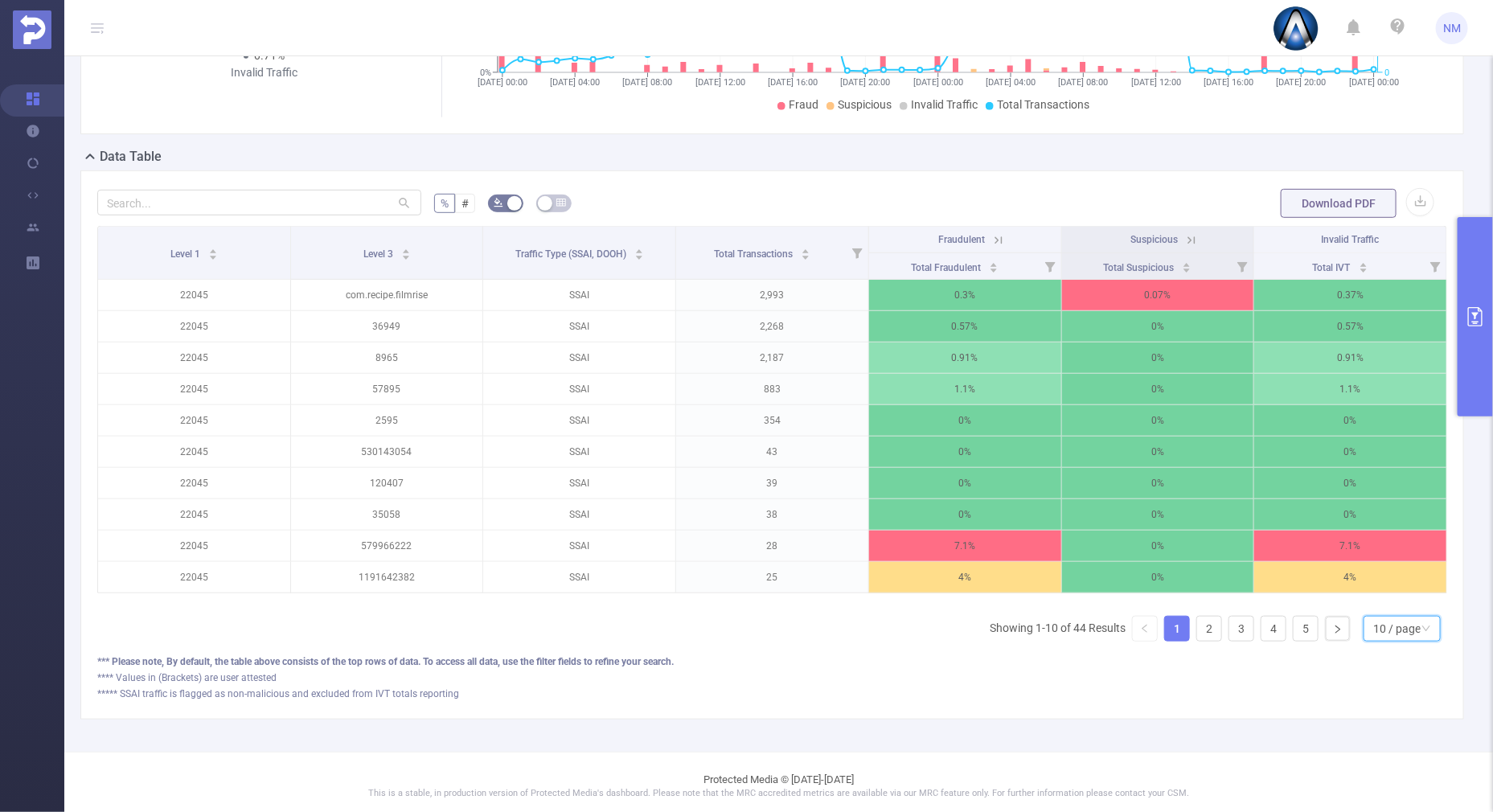
click at [1380, 637] on div "10 / page" at bounding box center [1396, 628] width 47 height 24
click at [1363, 576] on li "40 / page" at bounding box center [1388, 587] width 77 height 26
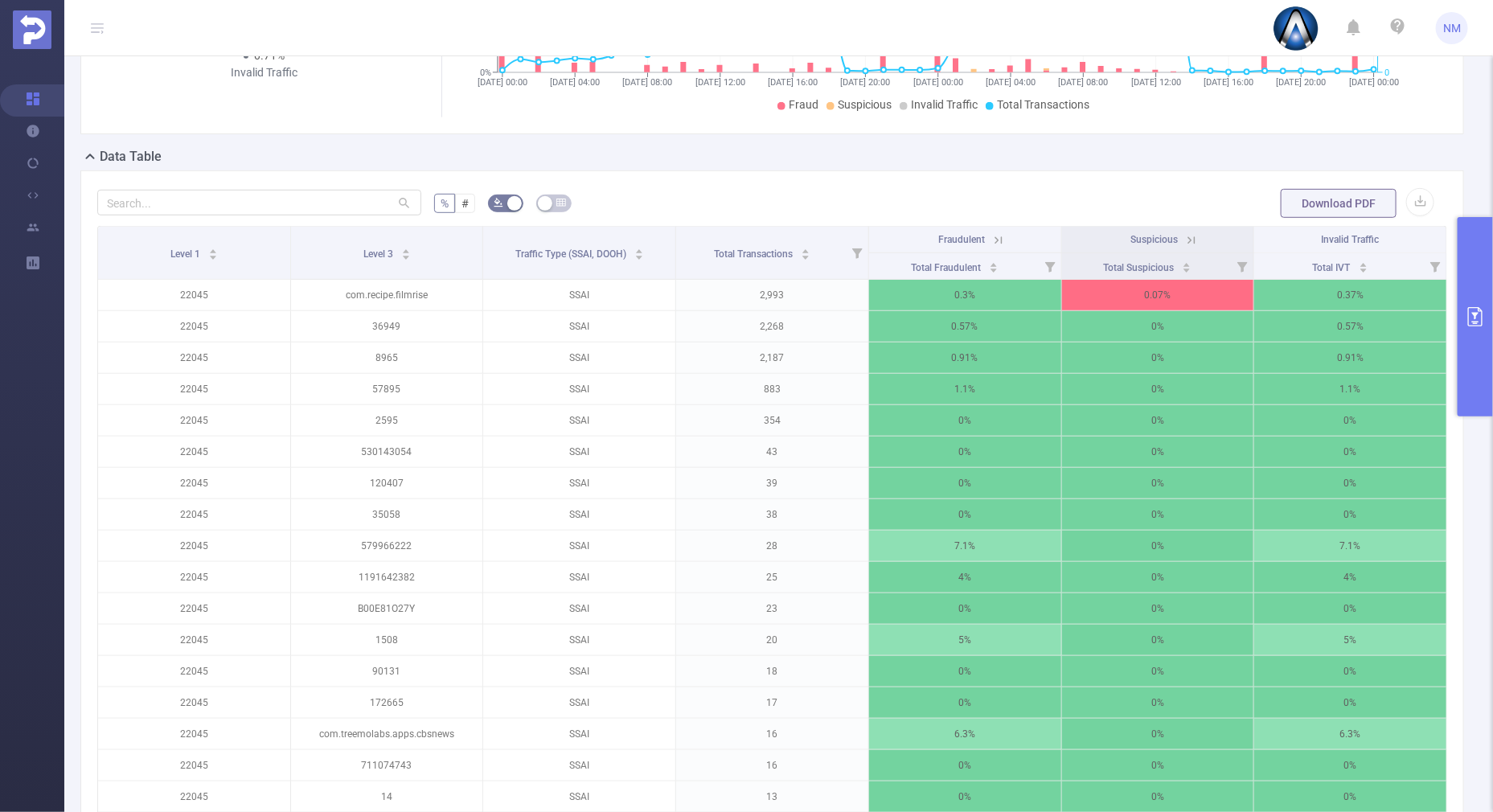
click at [991, 233] on icon at bounding box center [999, 240] width 14 height 14
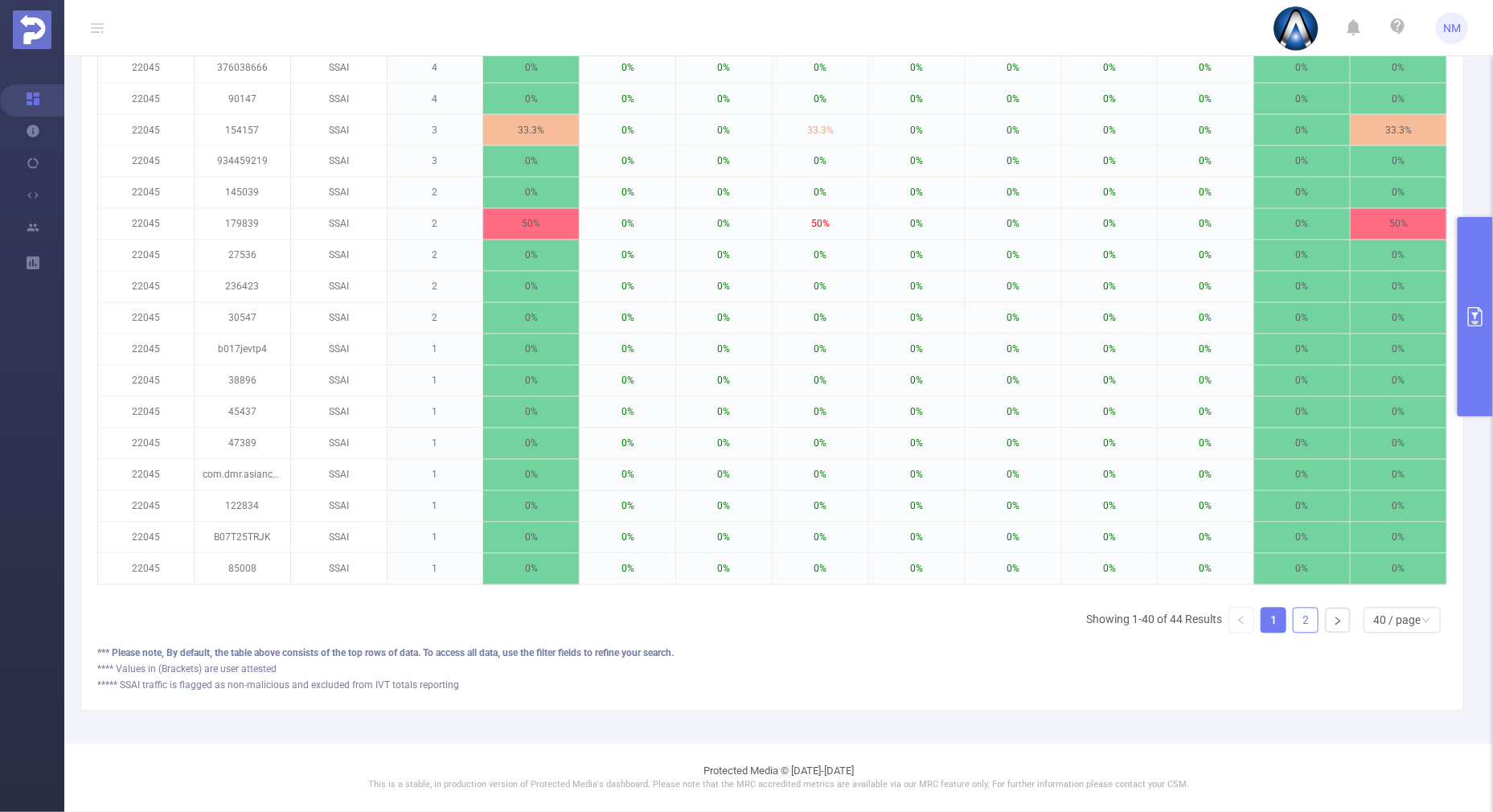
click at [1294, 613] on link "2" at bounding box center [1306, 620] width 24 height 24
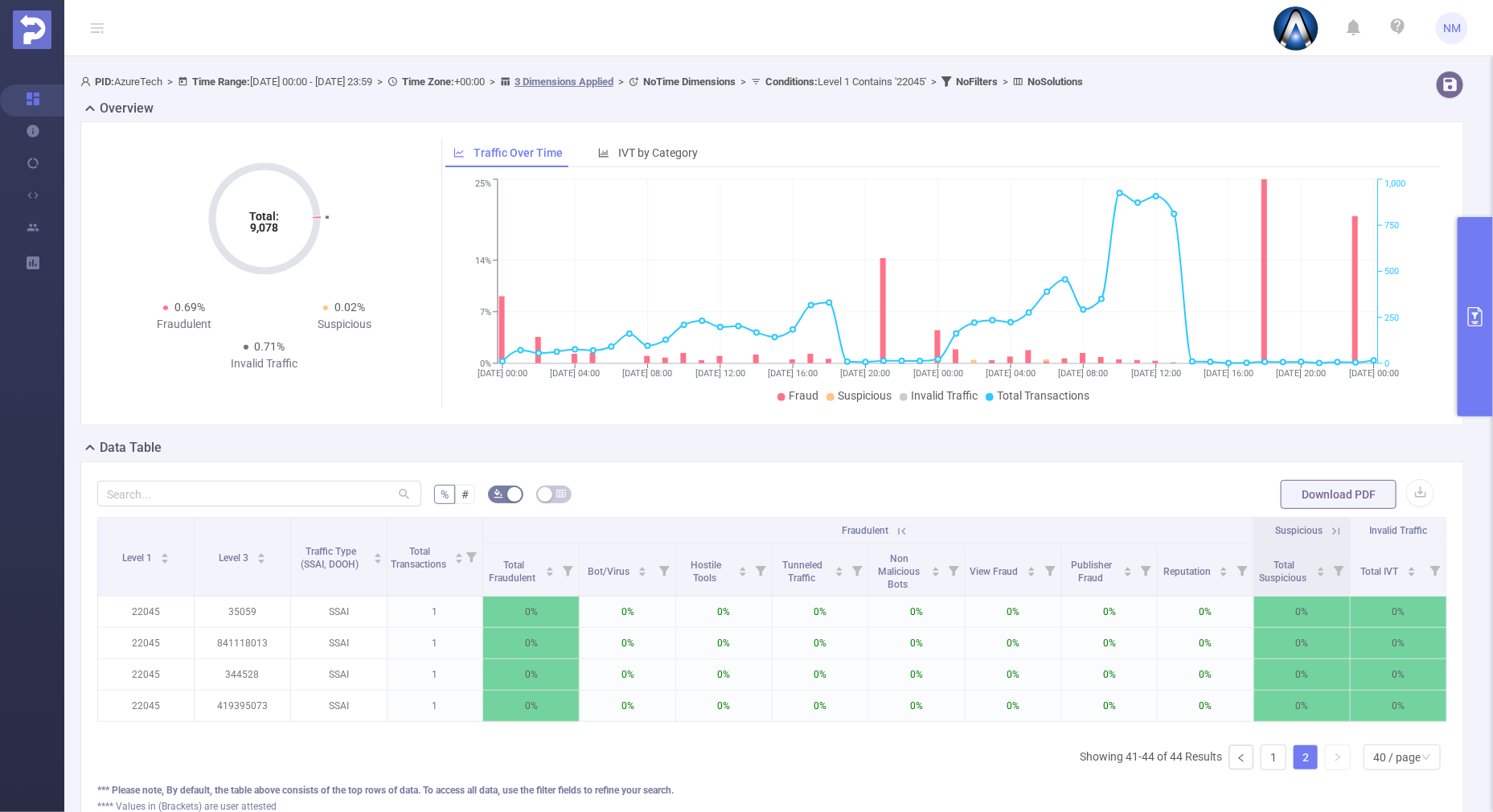
scroll to position [0, 0]
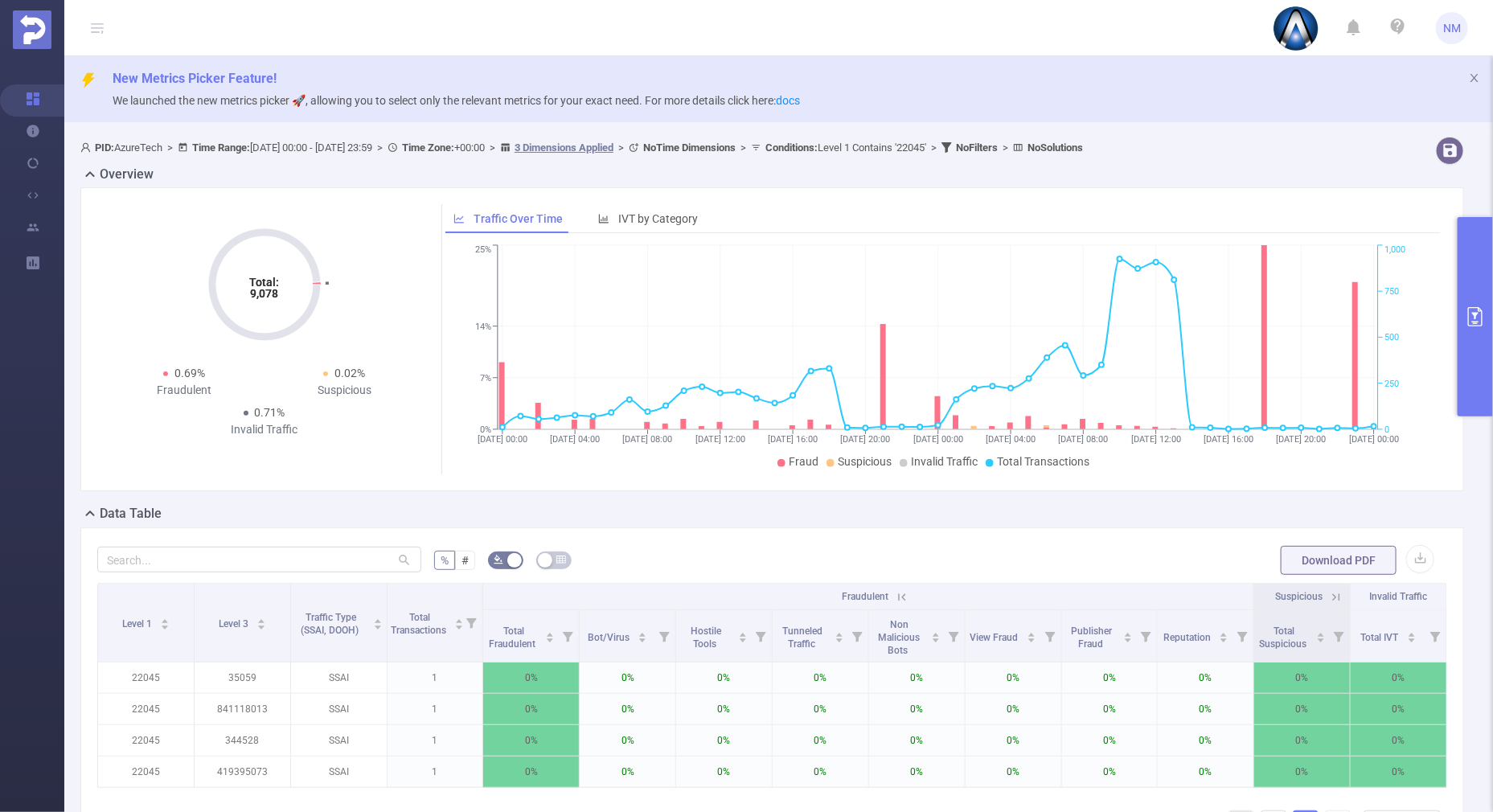
click at [1465, 350] on button "primary" at bounding box center [1476, 316] width 36 height 200
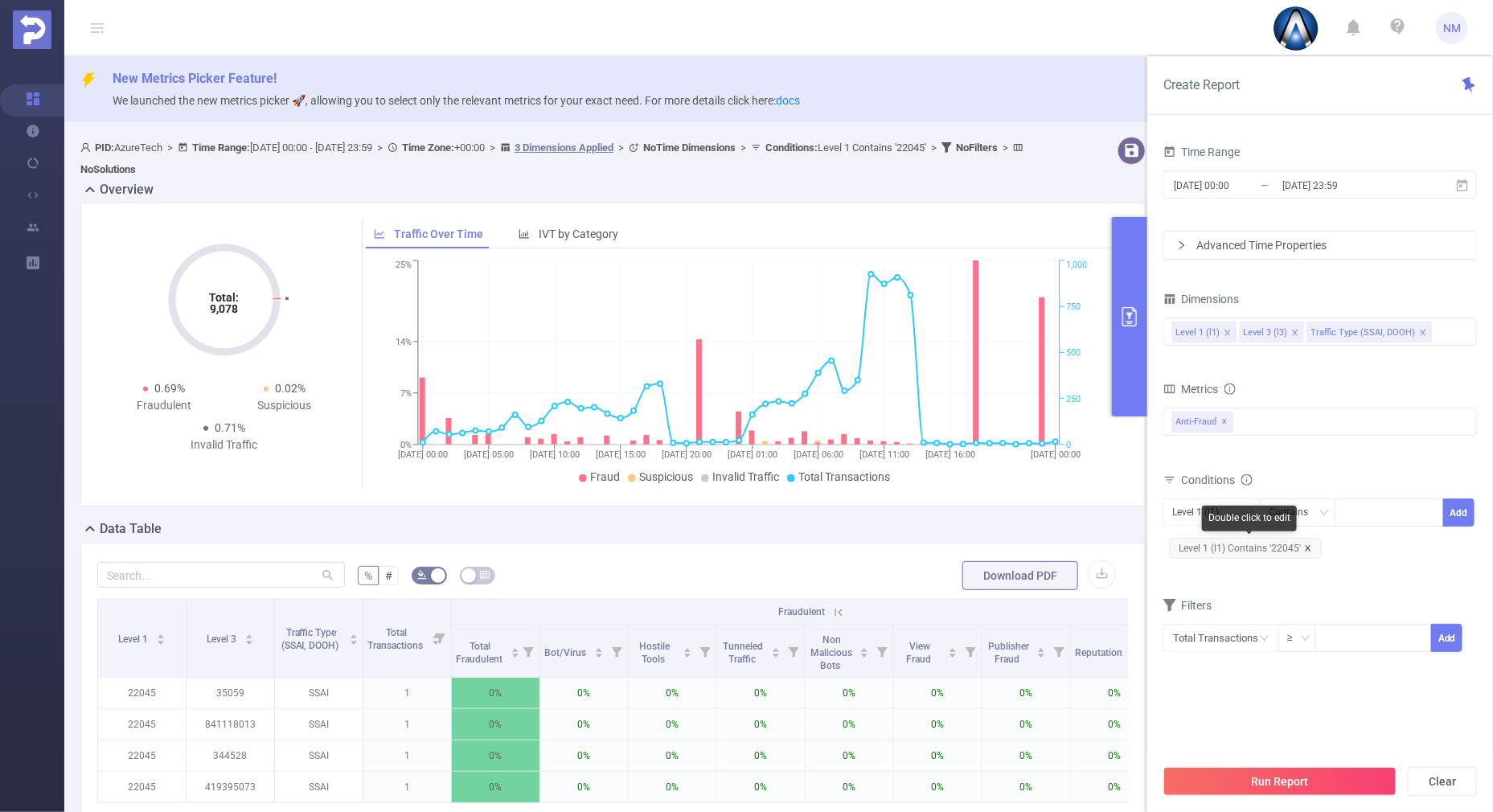
click at [1308, 544] on icon "icon: close" at bounding box center [1308, 548] width 8 height 8
click at [1375, 507] on div at bounding box center [1388, 513] width 92 height 27
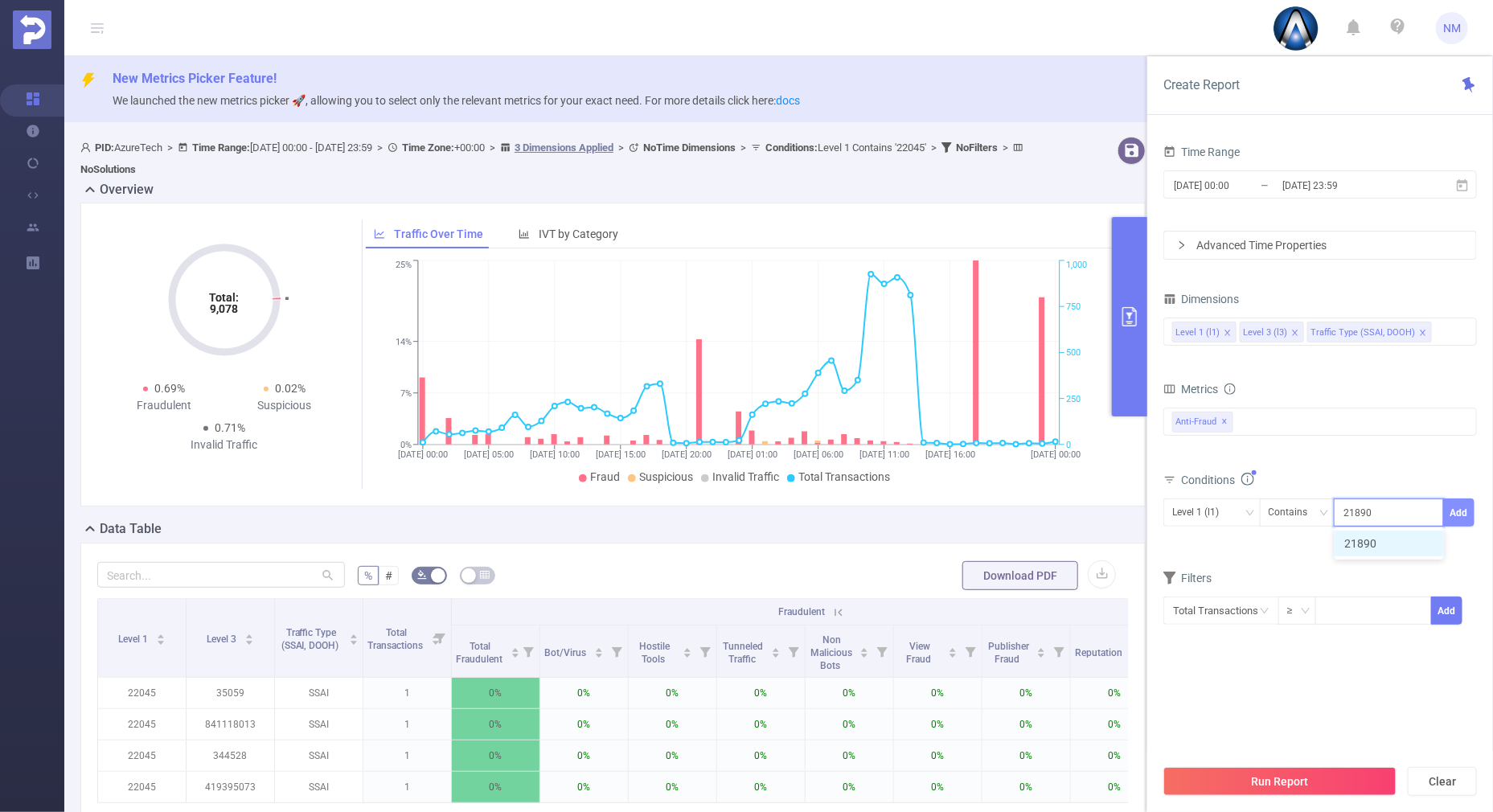
type input "21890"
click at [1459, 501] on button "Add" at bounding box center [1459, 512] width 31 height 28
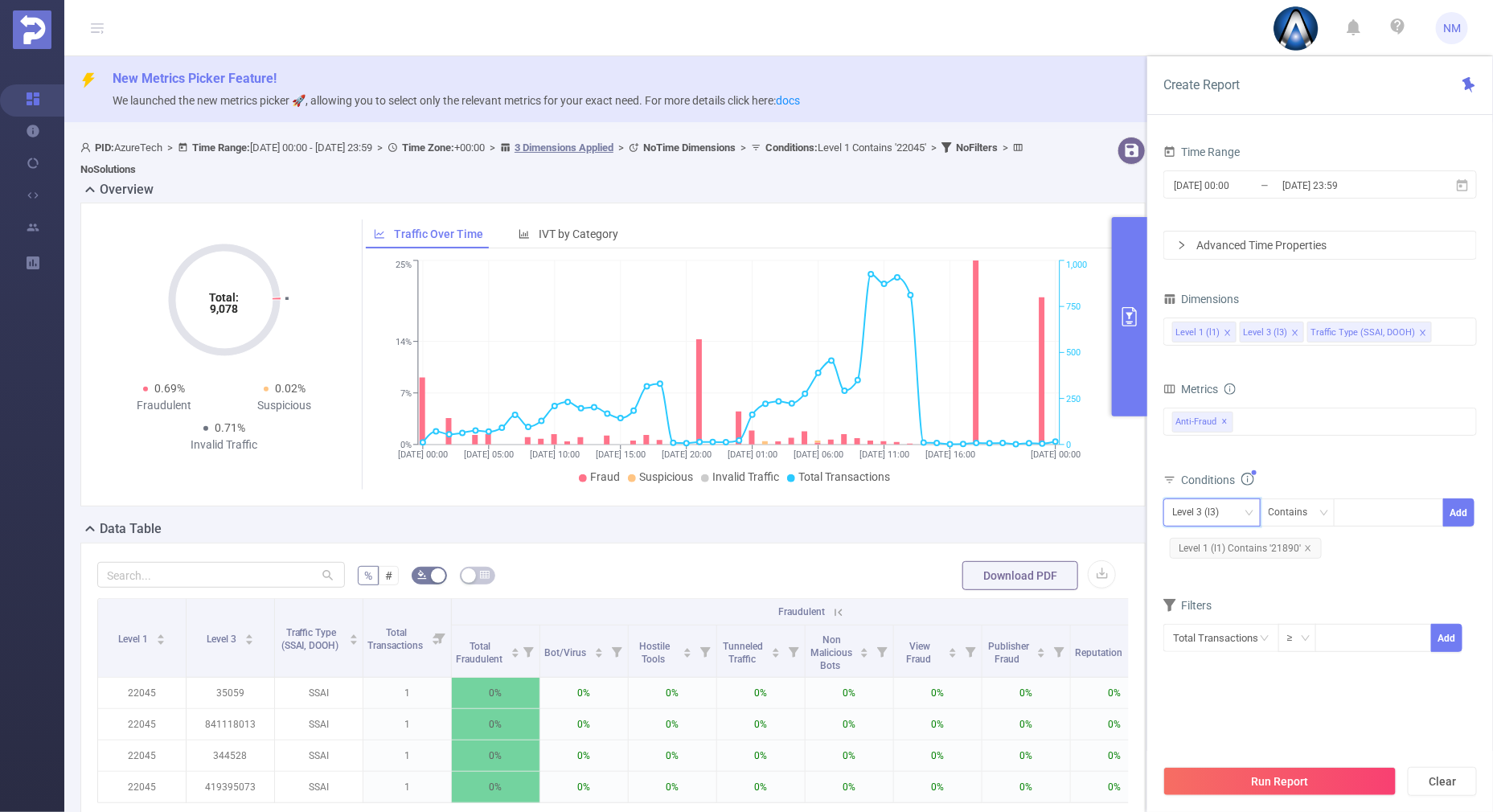
click at [1219, 507] on div "Level 3 (l3)" at bounding box center [1201, 513] width 58 height 27
click at [1205, 547] on li "Level 1 (l1)" at bounding box center [1237, 543] width 147 height 26
click at [1321, 441] on div "Total General IVT Data Centers Disclosed Bots Known Crawlers Irregular Activity…" at bounding box center [1320, 431] width 313 height 47
click at [1293, 775] on button "Run Report" at bounding box center [1280, 782] width 233 height 29
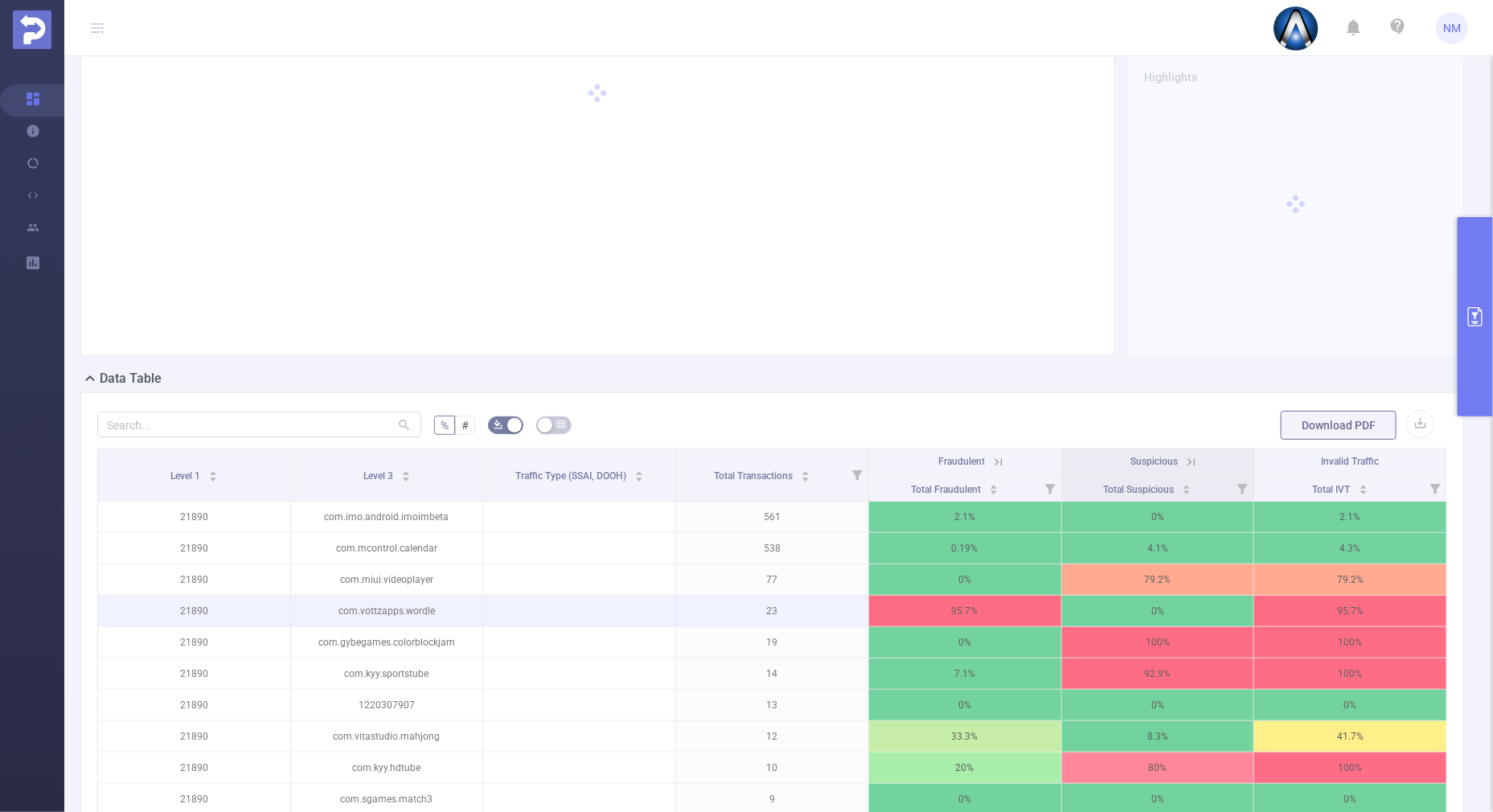
scroll to position [201, 0]
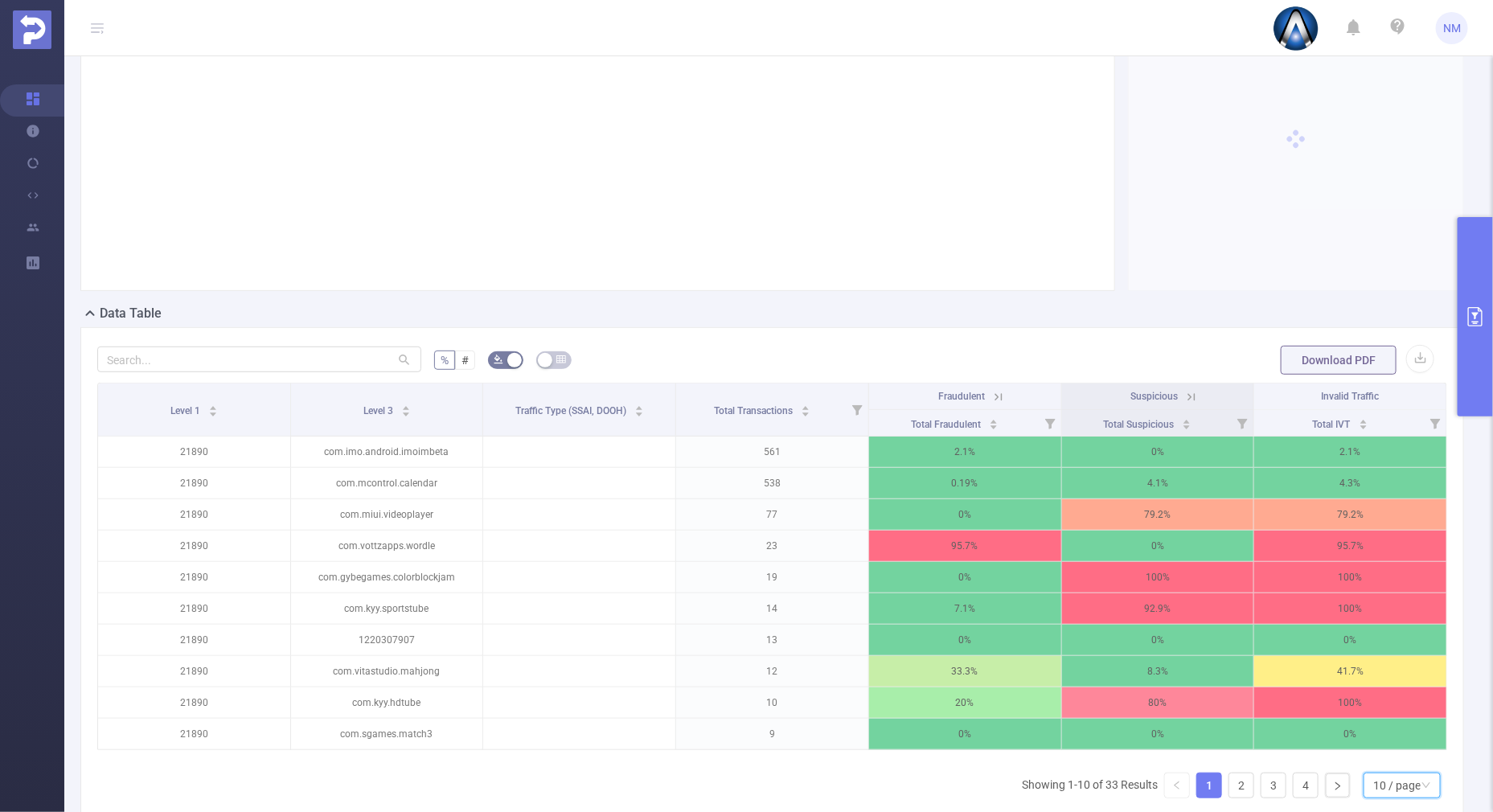
click at [1373, 791] on div "10 / page" at bounding box center [1396, 785] width 47 height 24
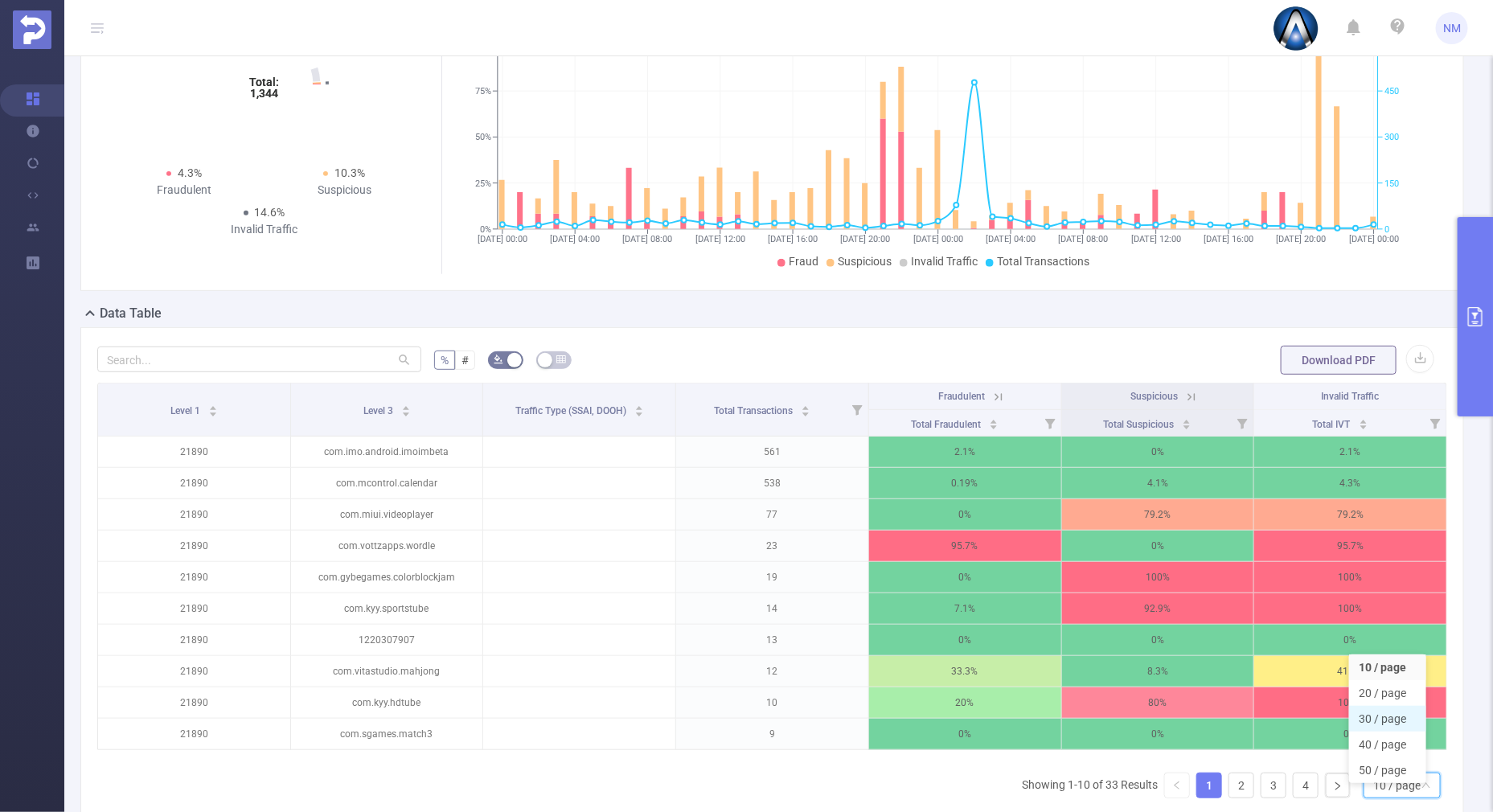
click at [1375, 720] on li "30 / page" at bounding box center [1388, 718] width 77 height 26
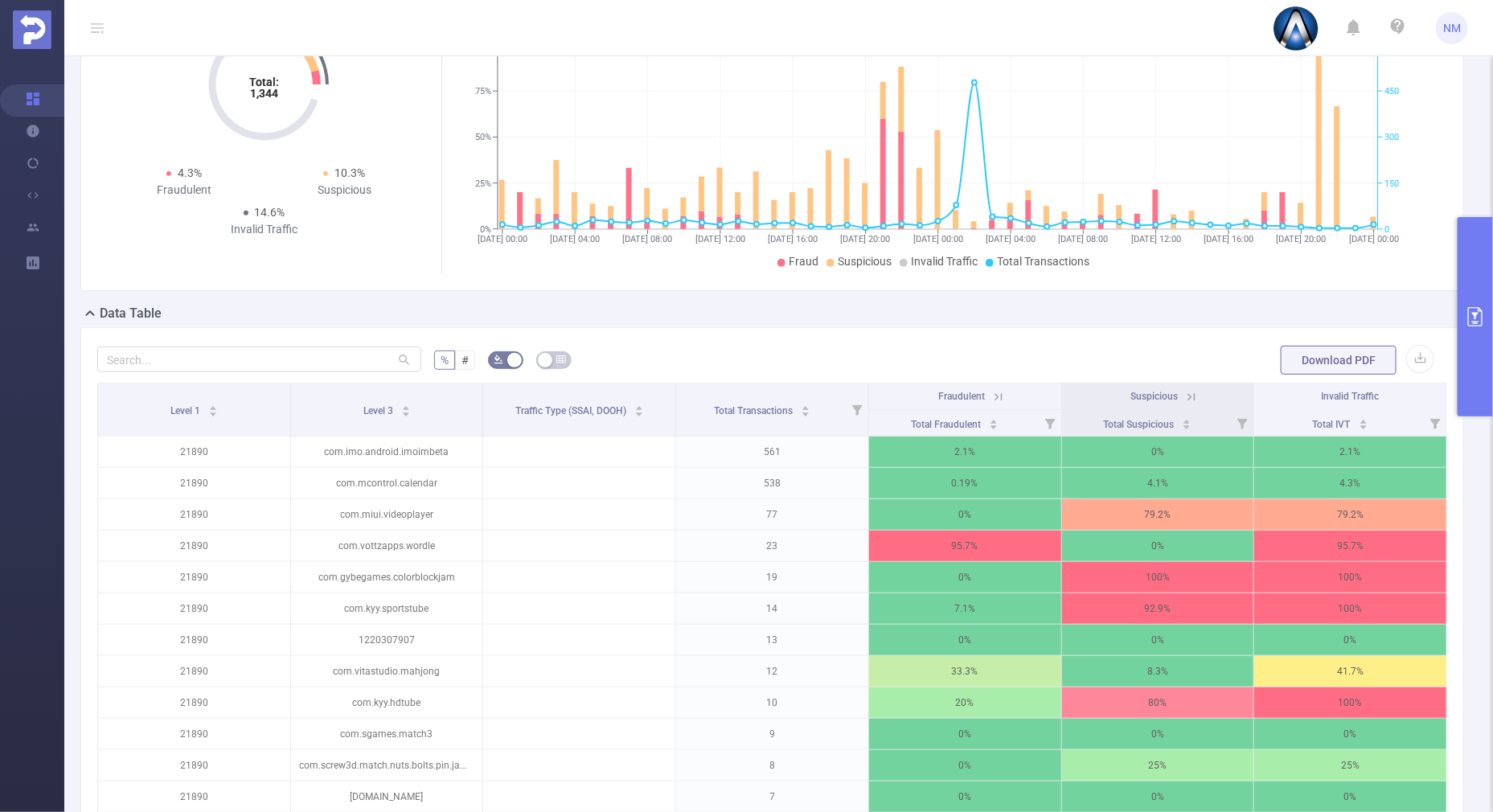
click at [991, 391] on icon at bounding box center [999, 397] width 14 height 14
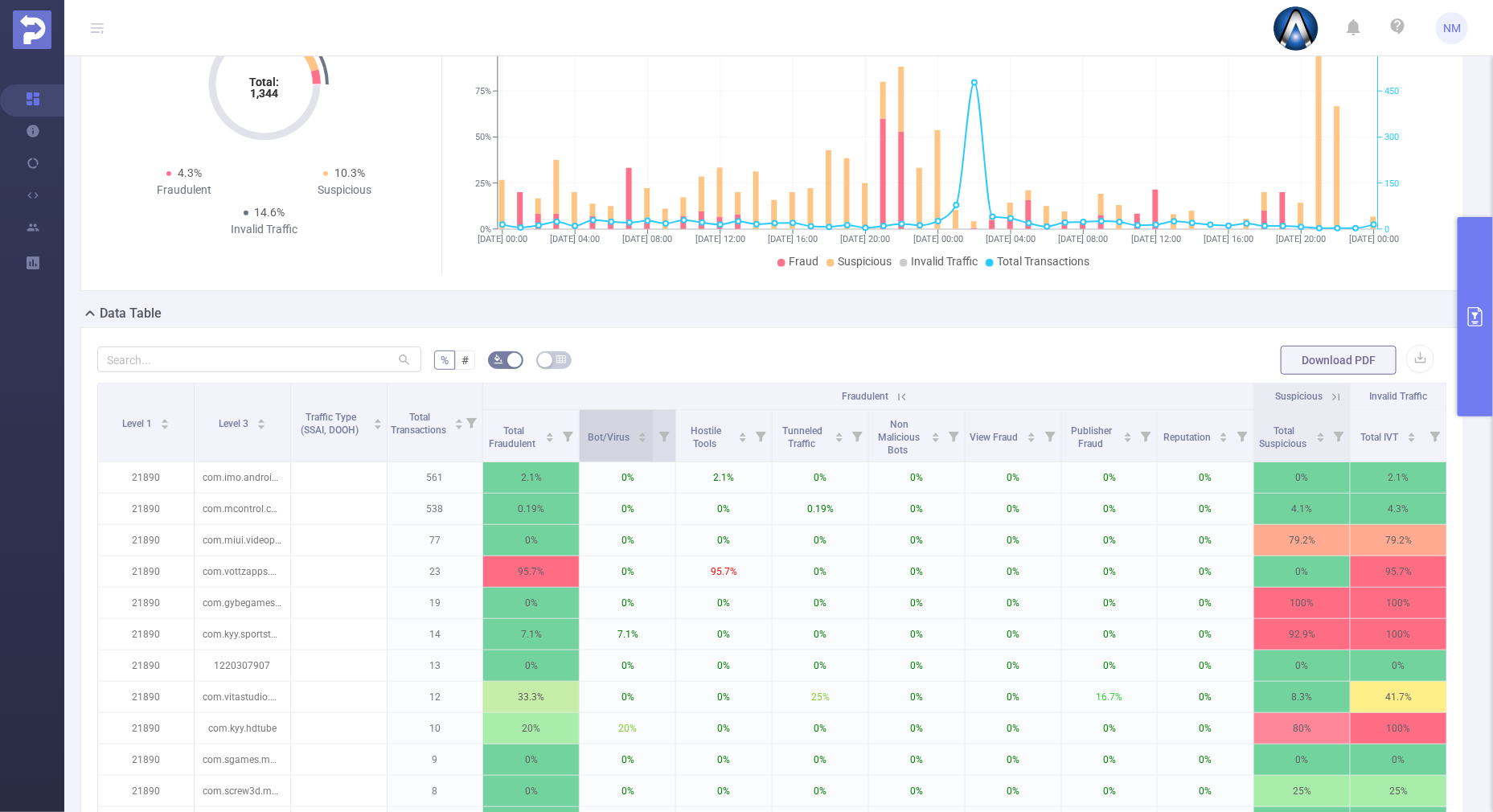
click at [639, 432] on icon "icon: caret-up" at bounding box center [642, 434] width 6 height 4
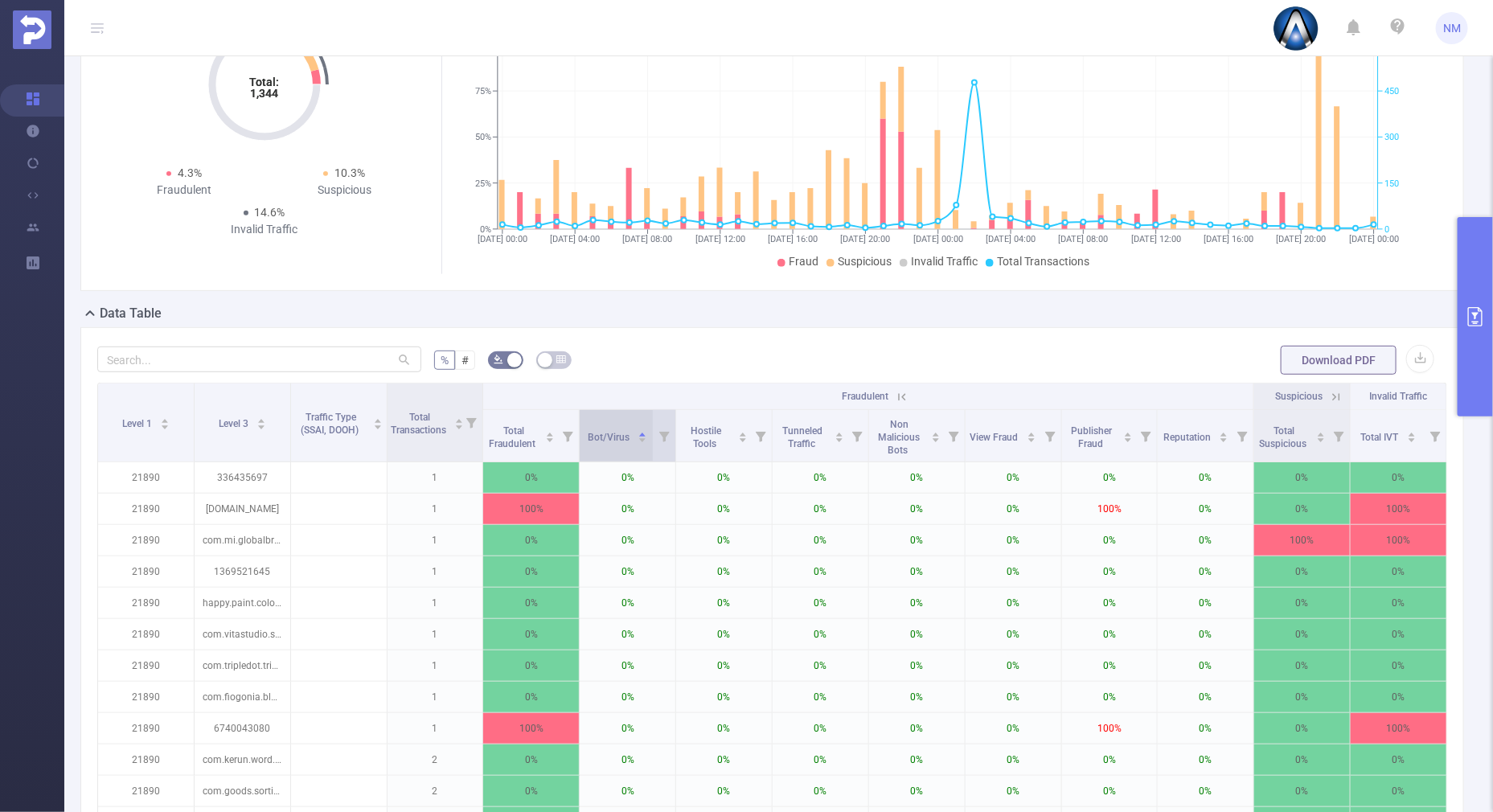
click at [639, 440] on icon "icon: caret-down" at bounding box center [643, 440] width 9 height 9
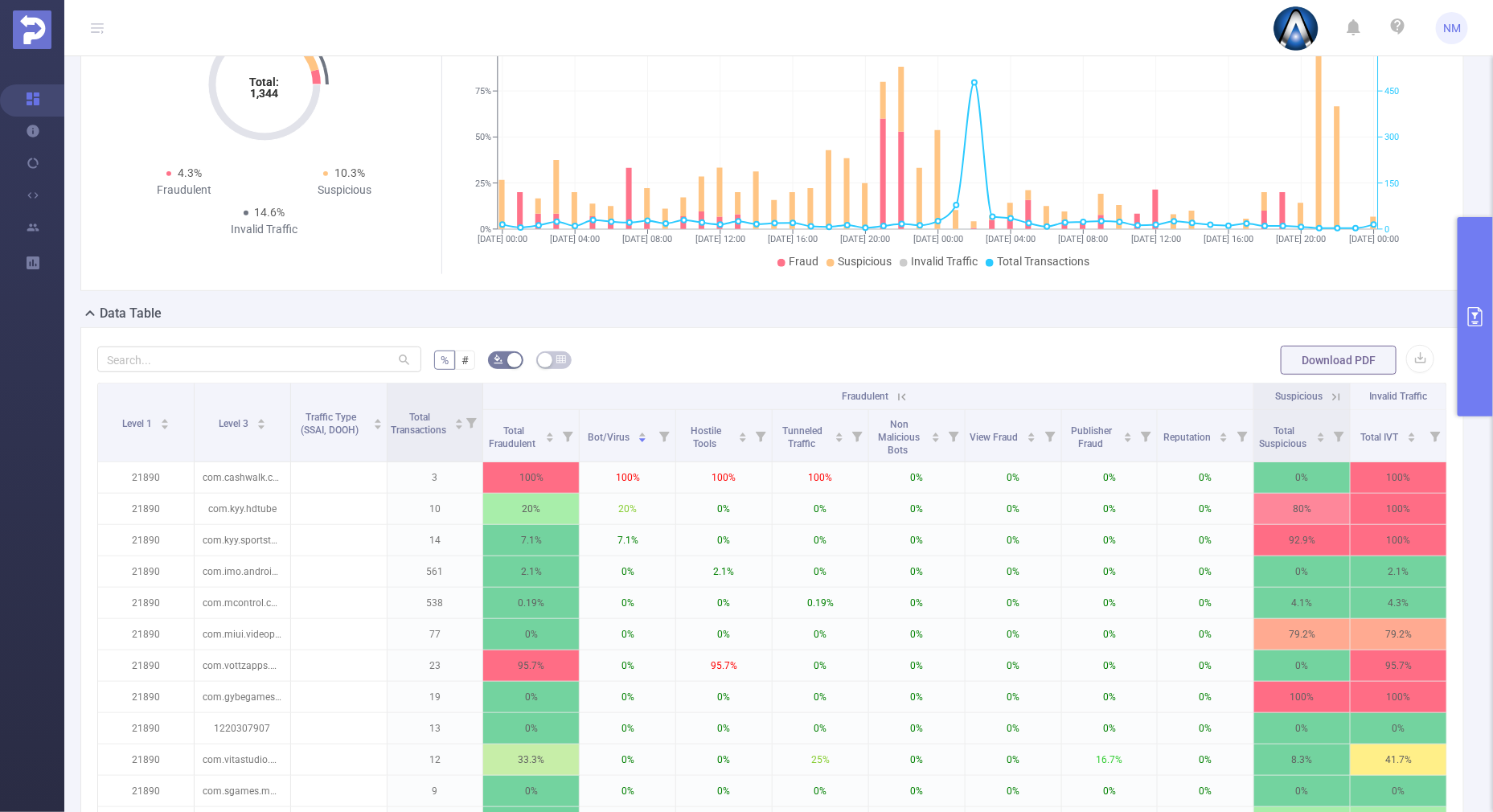
click at [251, 344] on div at bounding box center [260, 360] width 324 height 32
click at [234, 358] on input "text" at bounding box center [260, 359] width 324 height 26
paste input "com.monster.run.merge"
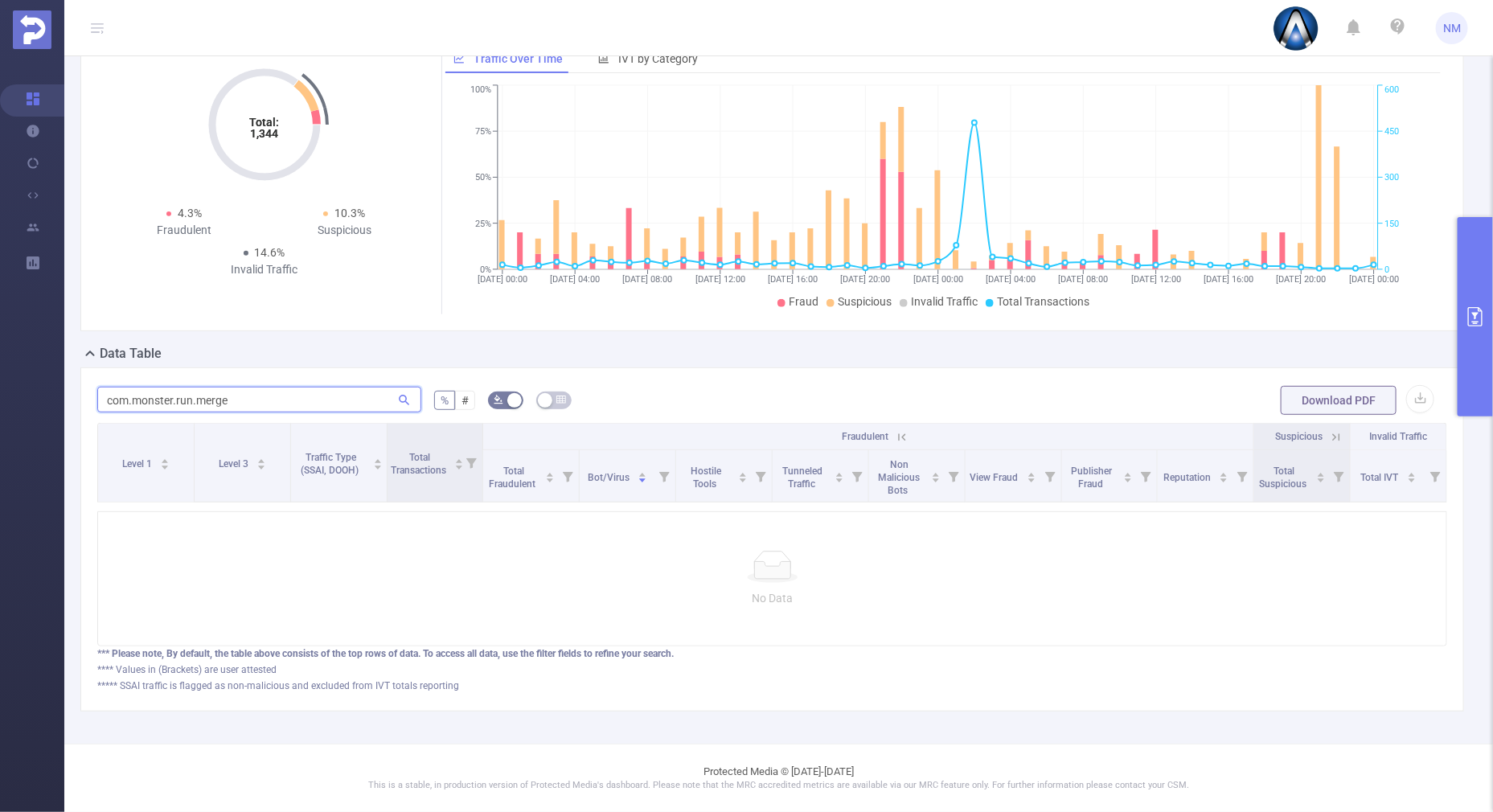
scroll to position [173, 0]
click at [107, 389] on input "com.monster.run.merge" at bounding box center [260, 399] width 324 height 26
type input "com.monster.run.merge"
drag, startPoint x: 235, startPoint y: 381, endPoint x: -4, endPoint y: 386, distance: 239.1
click at [0, 386] on html "NM Overview Help Center (New) Usage Notification Integrations Users Reports New…" at bounding box center [746, 406] width 1493 height 812
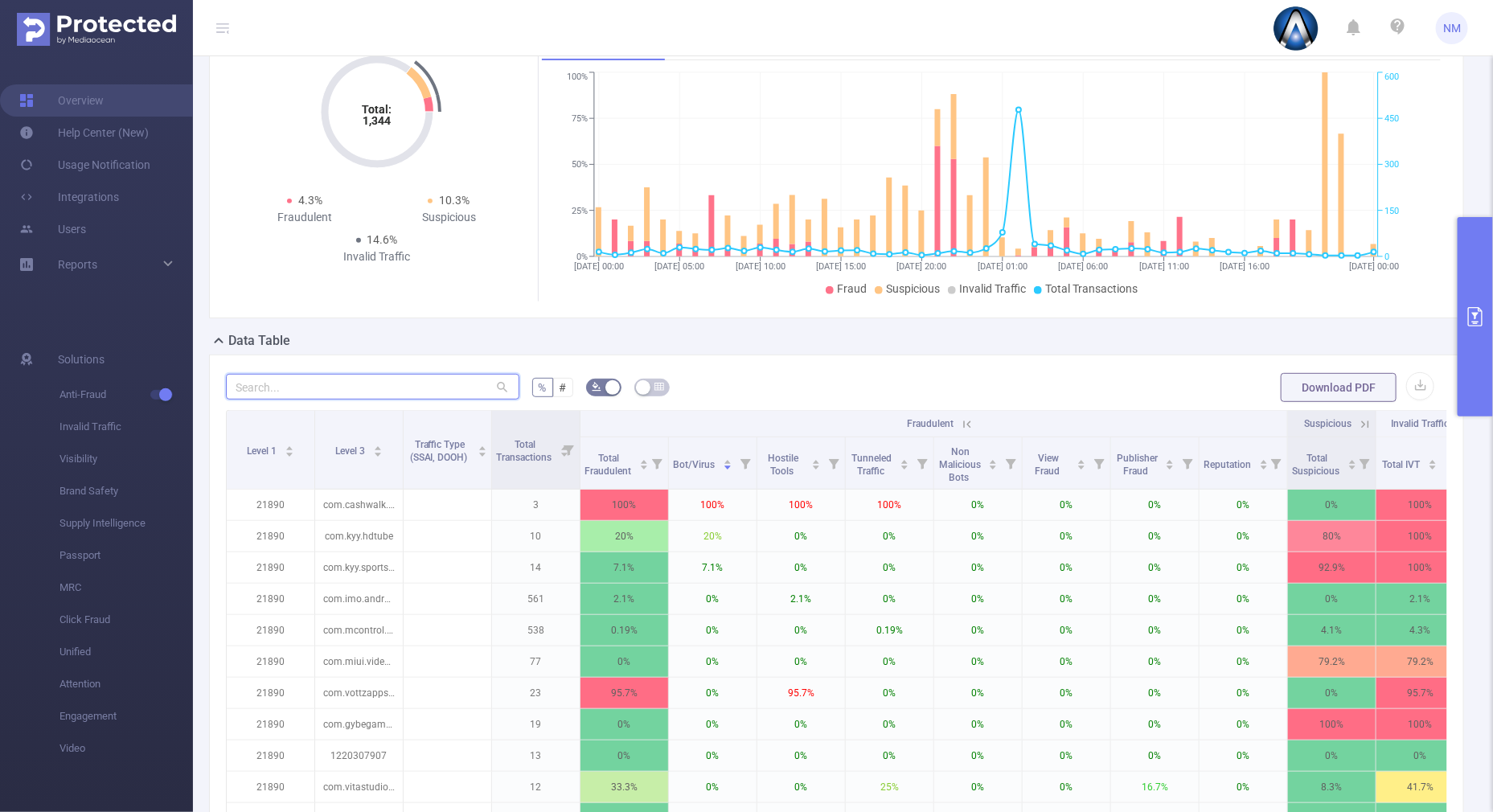
paste input "com.cww.cubecraft"
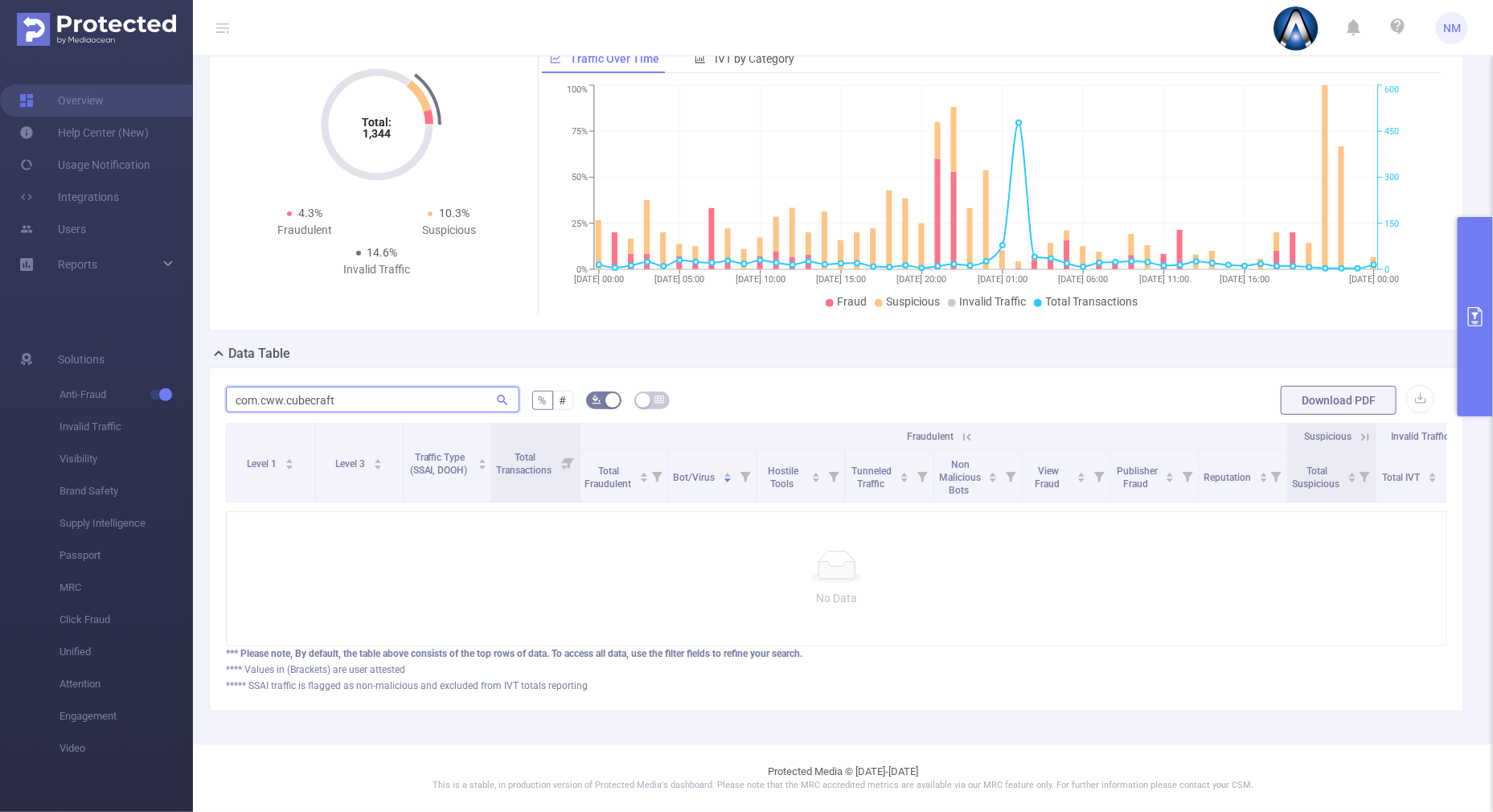
type input "com.cww.cubecraft"
